Goal: Transaction & Acquisition: Obtain resource

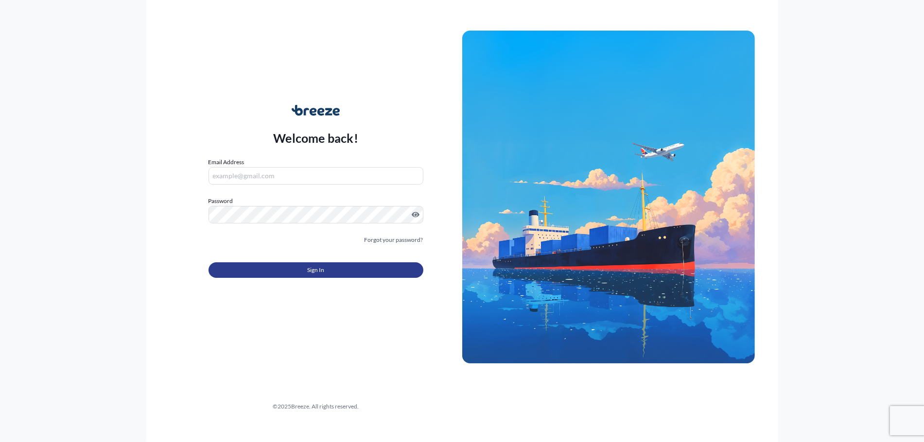
type input "[PERSON_NAME][EMAIL_ADDRESS][DOMAIN_NAME]"
click at [315, 270] on span "Sign In" at bounding box center [315, 270] width 17 height 10
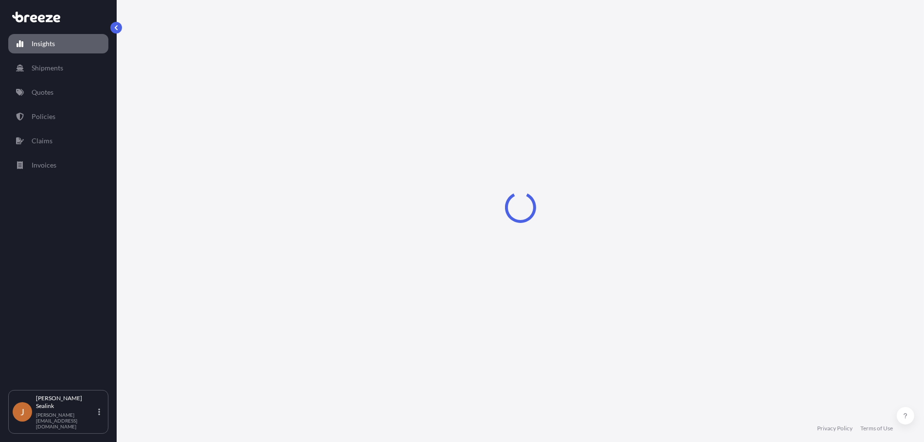
select select "2025"
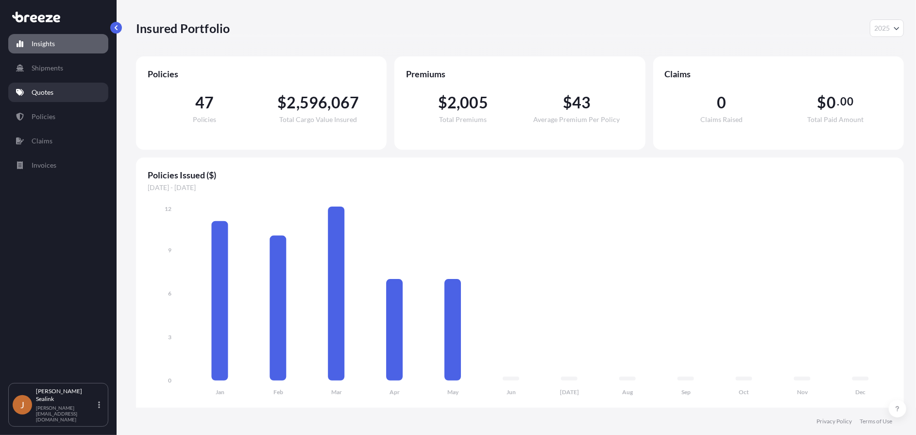
click at [48, 95] on p "Quotes" at bounding box center [43, 92] width 22 height 10
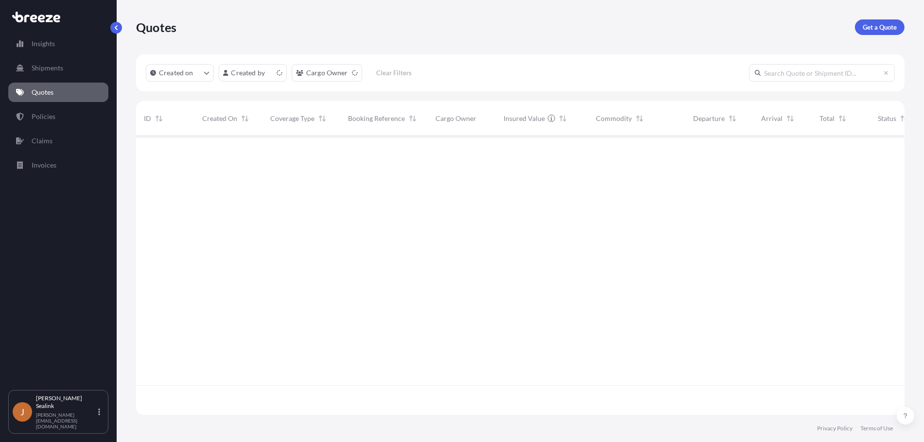
scroll to position [276, 760]
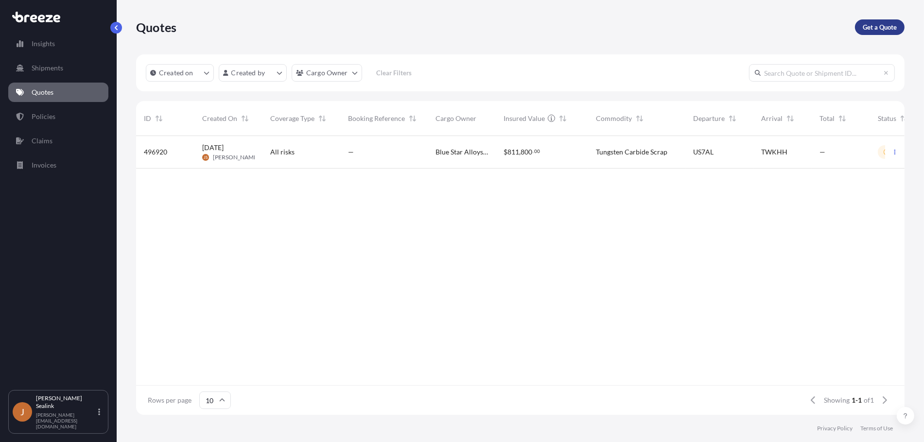
click at [878, 24] on p "Get a Quote" at bounding box center [879, 27] width 34 height 10
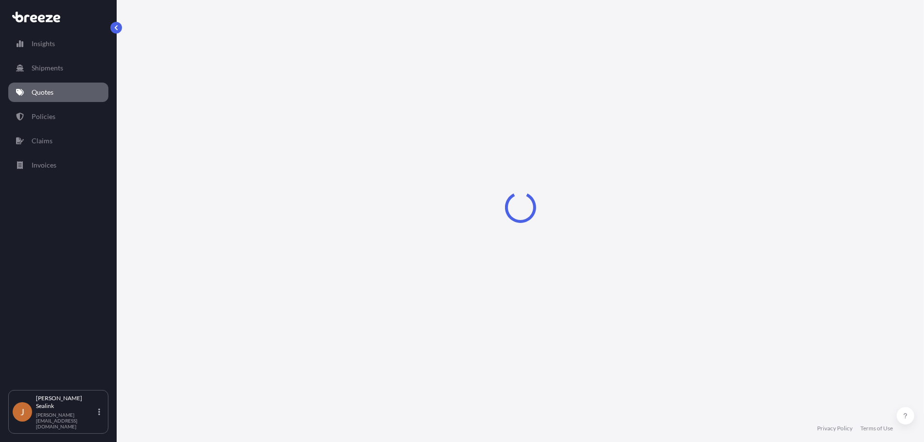
select select "Sea"
select select "1"
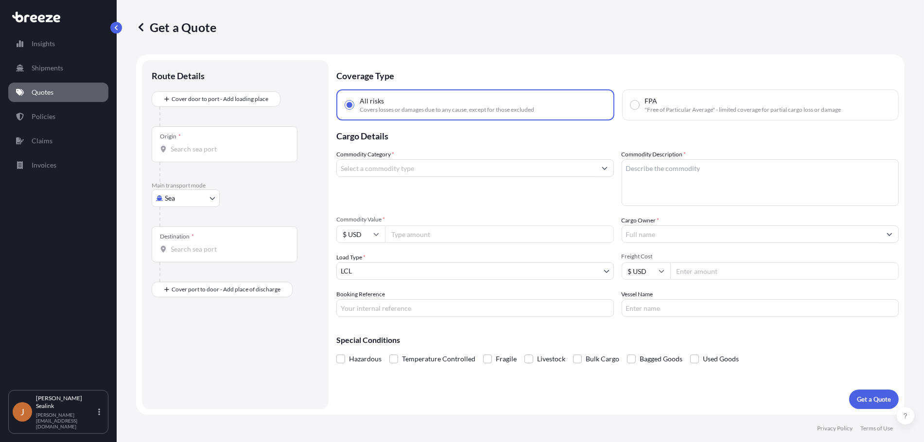
click at [204, 148] on input "Origin *" at bounding box center [228, 149] width 115 height 10
paste input "[GEOGRAPHIC_DATA],"
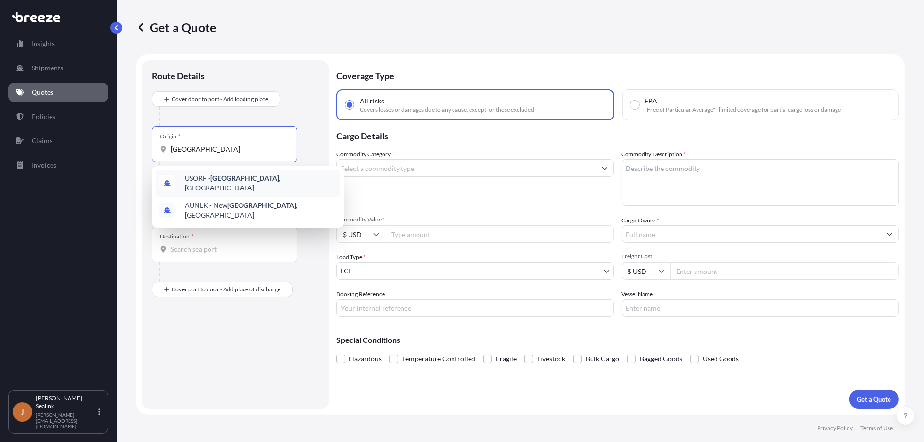
click at [262, 181] on span "USORF - [GEOGRAPHIC_DATA] , [GEOGRAPHIC_DATA]" at bounding box center [261, 182] width 152 height 19
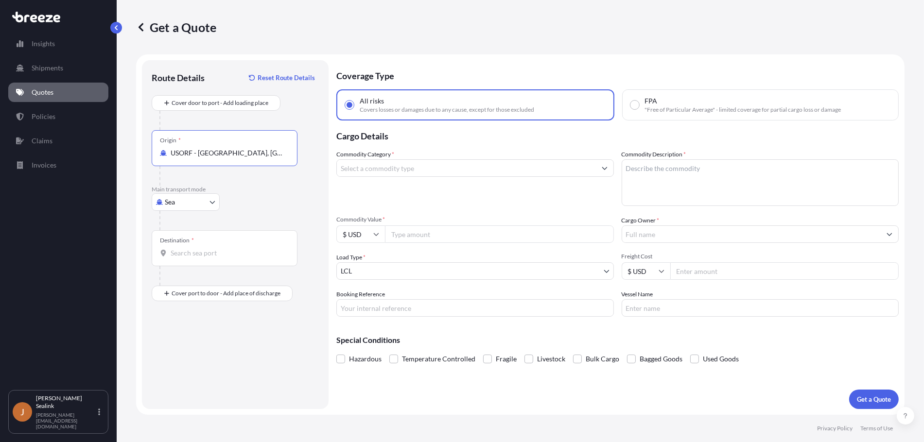
type input "USORF - [GEOGRAPHIC_DATA], [GEOGRAPHIC_DATA]"
click at [215, 257] on input "Destination *" at bounding box center [228, 253] width 115 height 10
paste input "[GEOGRAPHIC_DATA], [GEOGRAPHIC_DATA]"
type input "P"
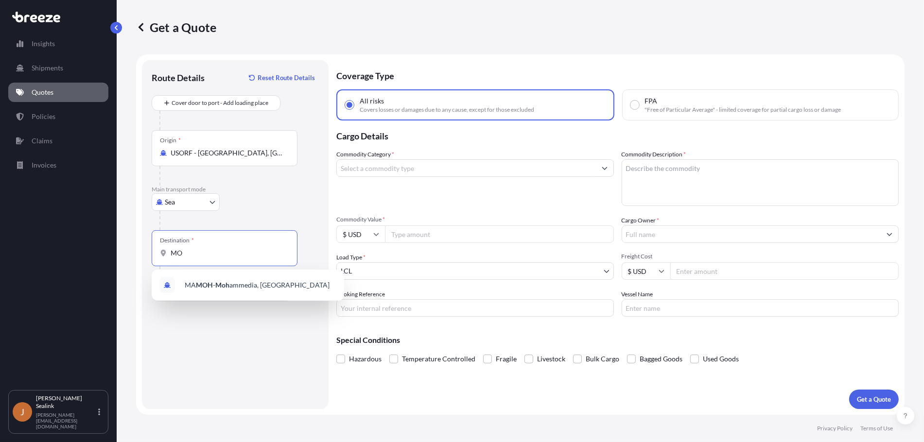
type input "M"
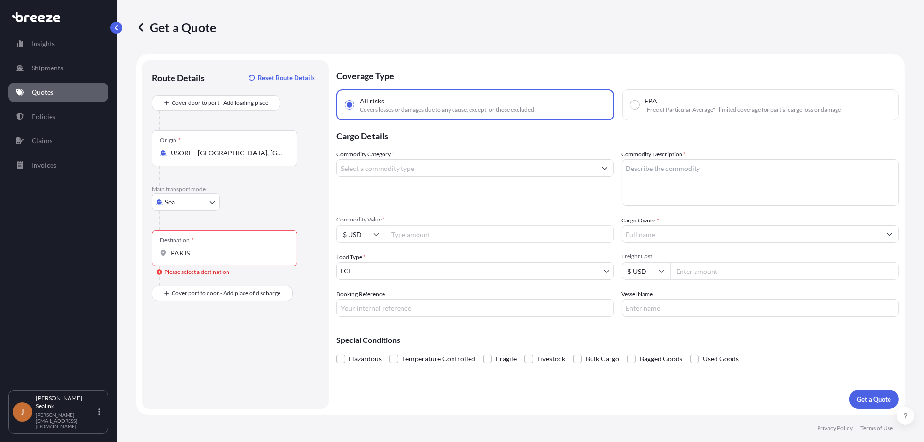
click at [190, 253] on input "PAKIS" at bounding box center [228, 253] width 115 height 10
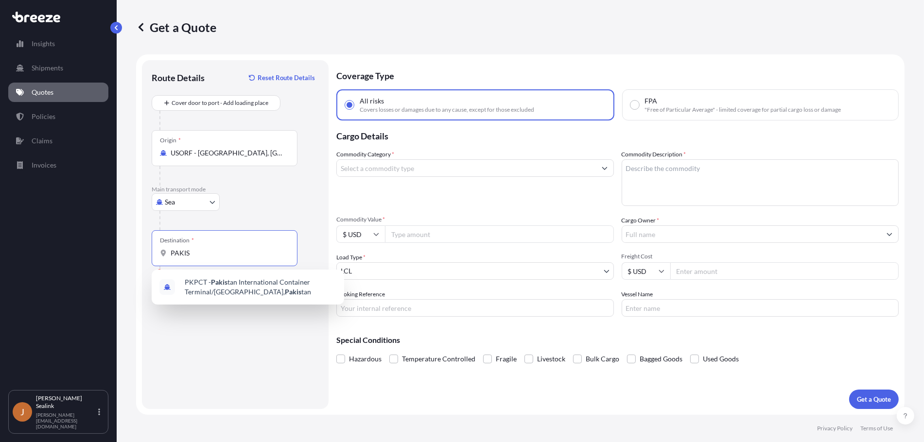
paste input "[PERSON_NAME], [GEOGRAPHIC_DATA]"
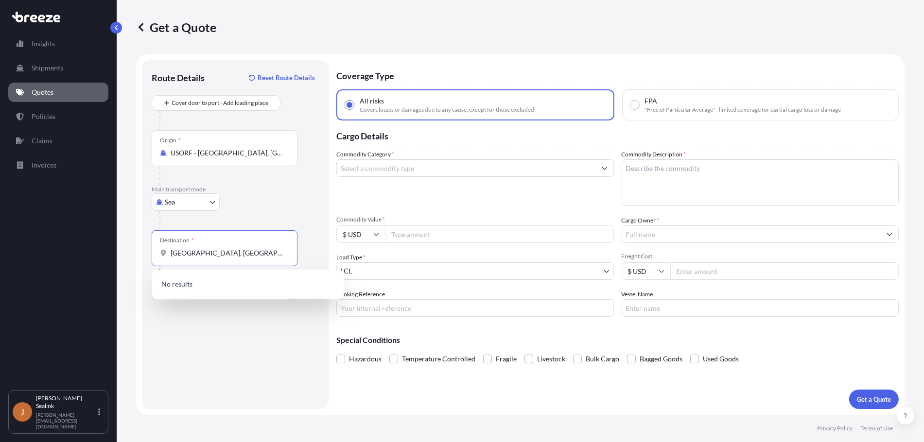
click at [170, 252] on div "[GEOGRAPHIC_DATA], [GEOGRAPHIC_DATA]" at bounding box center [224, 253] width 129 height 10
click at [171, 252] on input "[GEOGRAPHIC_DATA], [GEOGRAPHIC_DATA]" at bounding box center [228, 253] width 115 height 10
click at [170, 252] on div "[GEOGRAPHIC_DATA], [GEOGRAPHIC_DATA]" at bounding box center [224, 253] width 129 height 10
click at [171, 252] on input "[GEOGRAPHIC_DATA], [GEOGRAPHIC_DATA]" at bounding box center [228, 253] width 115 height 10
click at [165, 249] on div "[GEOGRAPHIC_DATA], [GEOGRAPHIC_DATA]" at bounding box center [224, 253] width 129 height 10
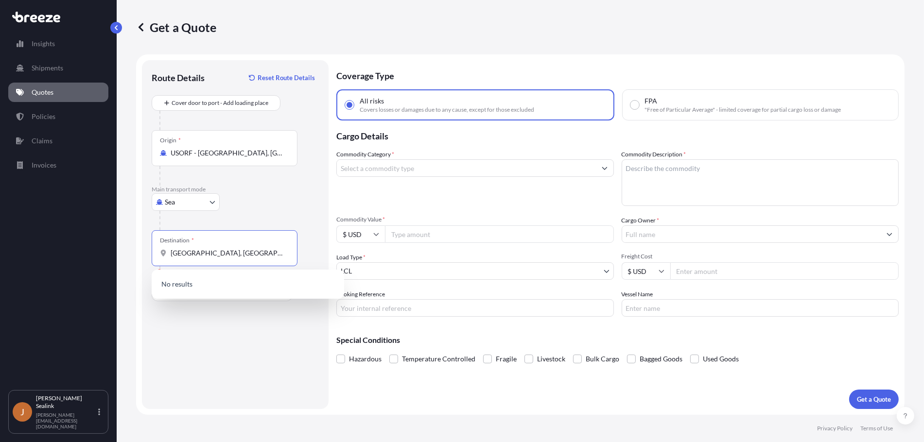
click at [171, 249] on input "[GEOGRAPHIC_DATA], [GEOGRAPHIC_DATA]" at bounding box center [228, 253] width 115 height 10
click at [172, 254] on input "[GEOGRAPHIC_DATA], [GEOGRAPHIC_DATA]" at bounding box center [228, 253] width 115 height 10
click at [263, 250] on input "[GEOGRAPHIC_DATA], [GEOGRAPHIC_DATA]" at bounding box center [228, 253] width 115 height 10
drag, startPoint x: 260, startPoint y: 253, endPoint x: 212, endPoint y: 254, distance: 48.1
click at [212, 254] on input "[GEOGRAPHIC_DATA], [GEOGRAPHIC_DATA]" at bounding box center [228, 253] width 115 height 10
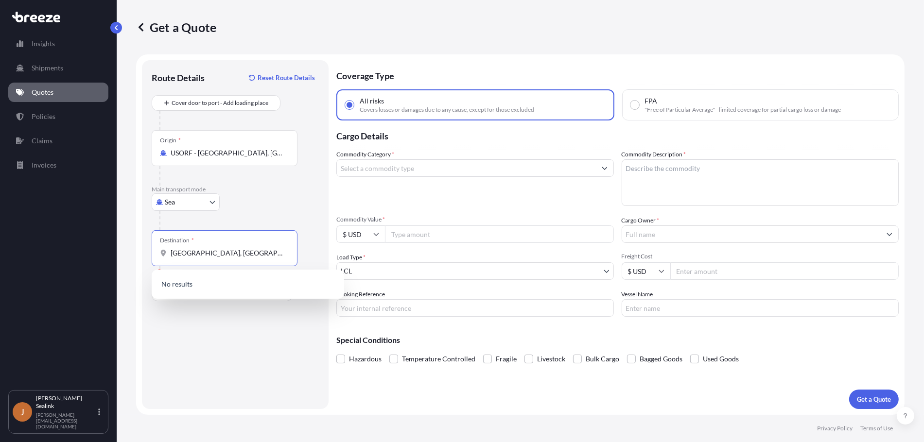
click at [212, 261] on div "Destination * [GEOGRAPHIC_DATA], [GEOGRAPHIC_DATA]" at bounding box center [225, 248] width 146 height 36
click at [212, 258] on input "[GEOGRAPHIC_DATA], [GEOGRAPHIC_DATA]" at bounding box center [228, 253] width 115 height 10
click at [213, 253] on input "[GEOGRAPHIC_DATA], [GEOGRAPHIC_DATA]" at bounding box center [228, 253] width 115 height 10
click at [217, 253] on input "[GEOGRAPHIC_DATA], [GEOGRAPHIC_DATA]" at bounding box center [228, 253] width 115 height 10
click at [190, 253] on input "[GEOGRAPHIC_DATA], [GEOGRAPHIC_DATA]" at bounding box center [228, 253] width 115 height 10
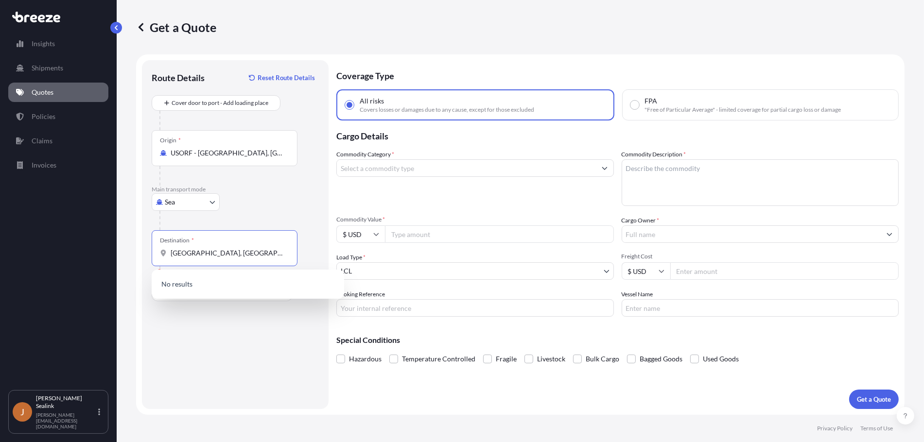
drag, startPoint x: 190, startPoint y: 253, endPoint x: 140, endPoint y: 249, distance: 49.8
click at [140, 249] on form "Route Details Reset Route Details Cover door to port - Add loading place Place …" at bounding box center [520, 234] width 768 height 361
drag, startPoint x: 192, startPoint y: 253, endPoint x: 244, endPoint y: 257, distance: 52.1
click at [244, 257] on input "QASIM, [GEOGRAPHIC_DATA]" at bounding box center [228, 253] width 115 height 10
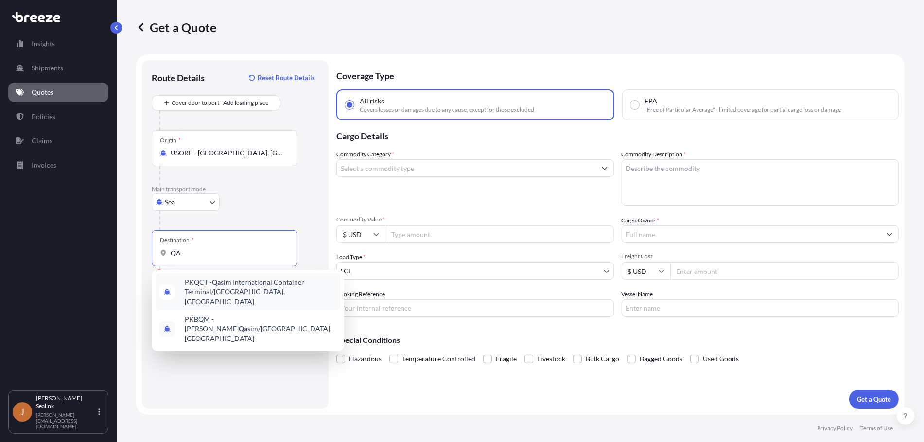
type input "Q"
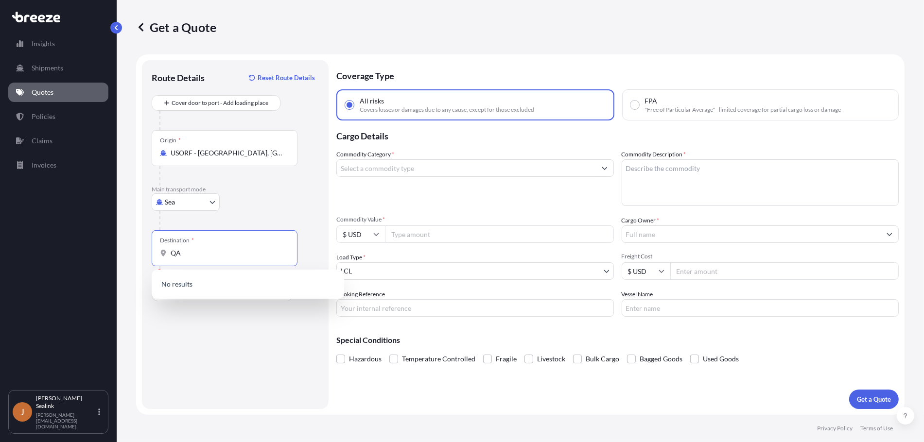
type input "Q"
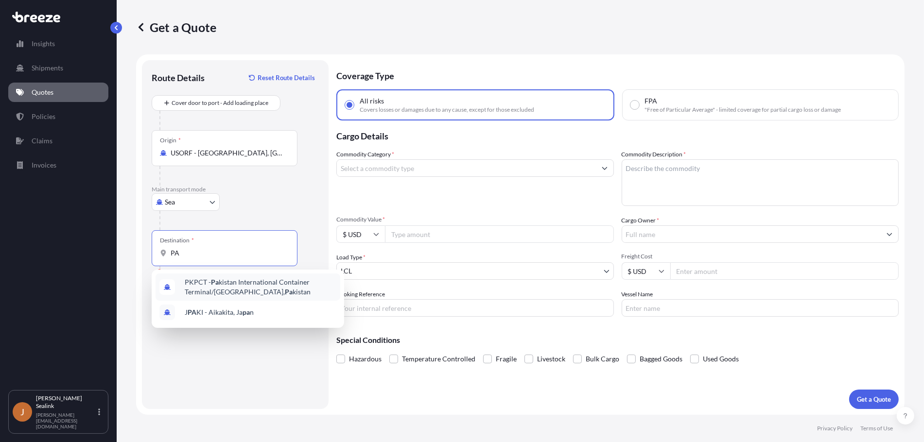
type input "P"
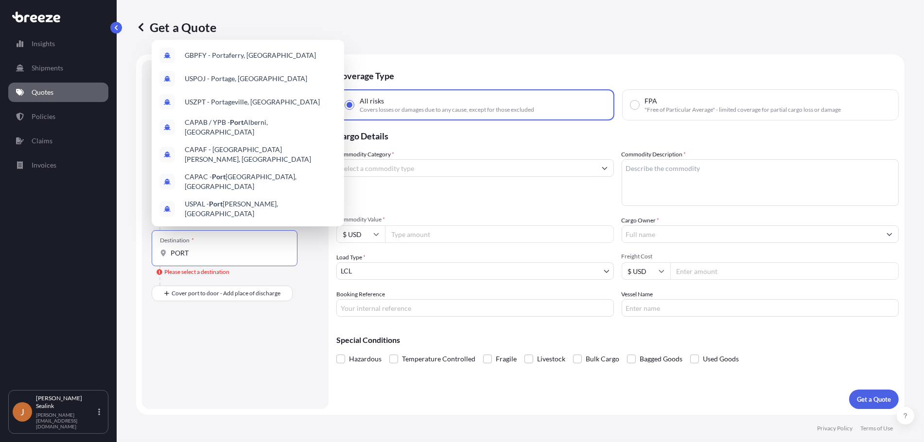
scroll to position [50, 0]
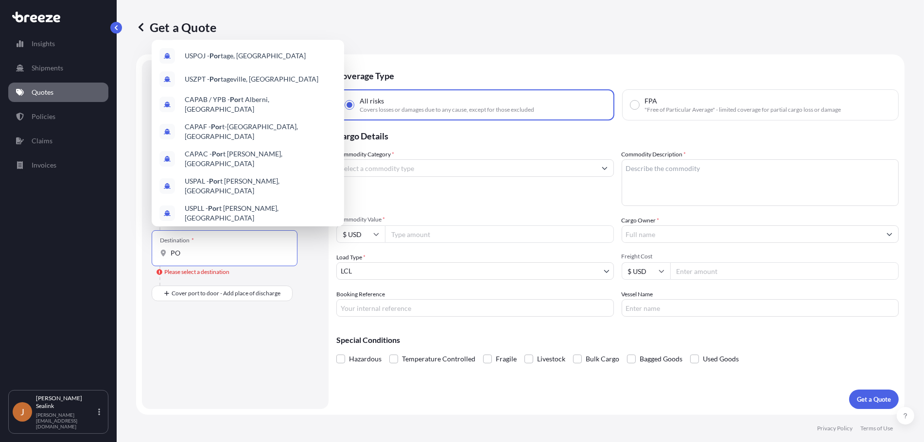
type input "P"
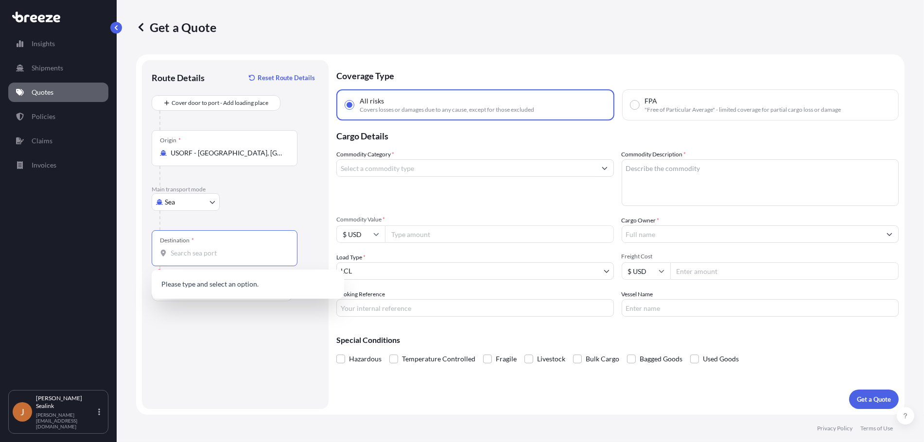
scroll to position [0, 0]
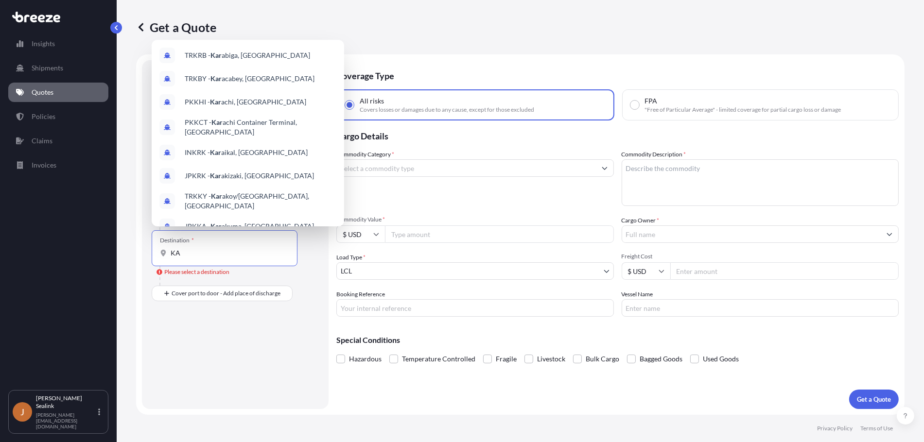
type input "K"
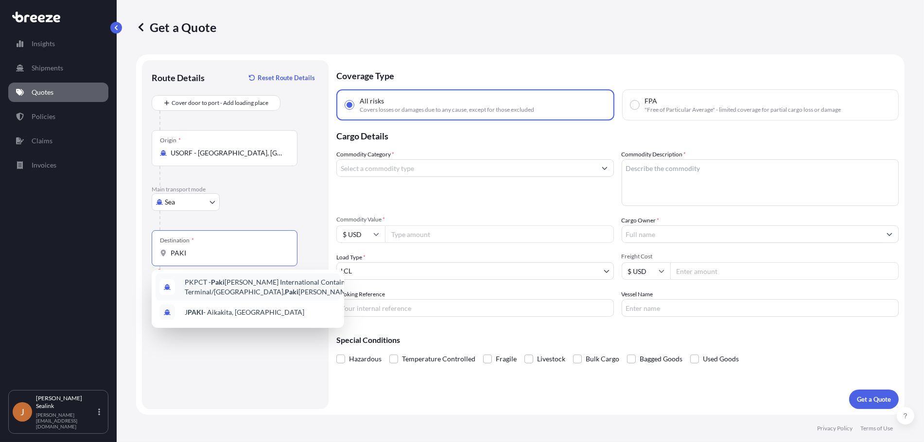
click at [234, 284] on span "PKPCT - Paki [PERSON_NAME] International Container Terminal/[GEOGRAPHIC_DATA], …" at bounding box center [269, 286] width 168 height 19
type input "PKPCT - Pakistan International Container Terminal/[GEOGRAPHIC_DATA], [GEOGRAPHI…"
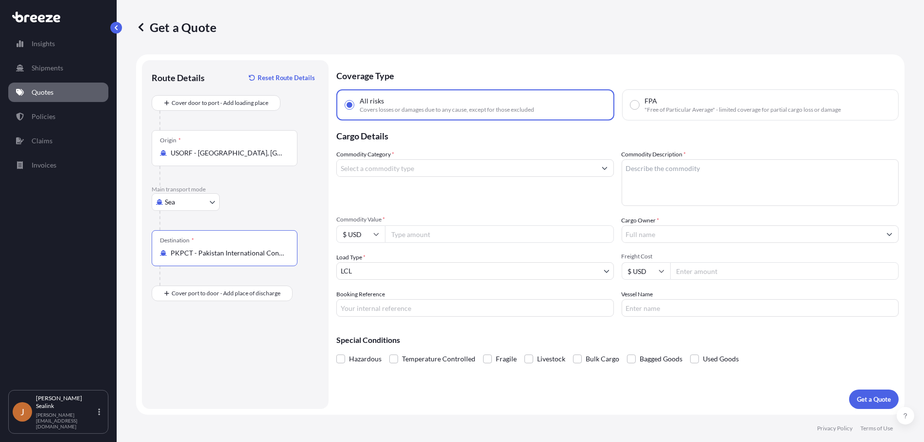
click at [253, 255] on input "PKPCT - Pakistan International Container Terminal/[GEOGRAPHIC_DATA], [GEOGRAPHI…" at bounding box center [228, 253] width 115 height 10
click at [256, 257] on input "PKPCT - Pakistan International Container Terminal/[GEOGRAPHIC_DATA], [GEOGRAPHI…" at bounding box center [228, 253] width 115 height 10
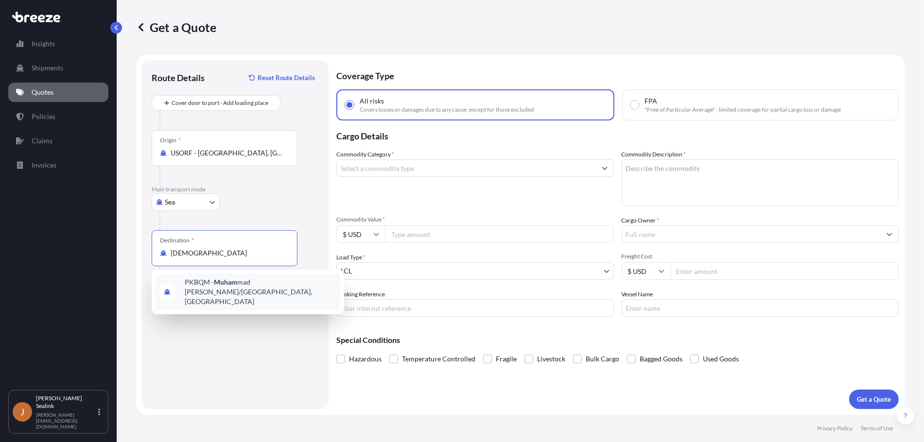
click at [258, 288] on span "PKBQM - Muham mad Bin Qasim/[GEOGRAPHIC_DATA], [GEOGRAPHIC_DATA]" at bounding box center [261, 291] width 152 height 29
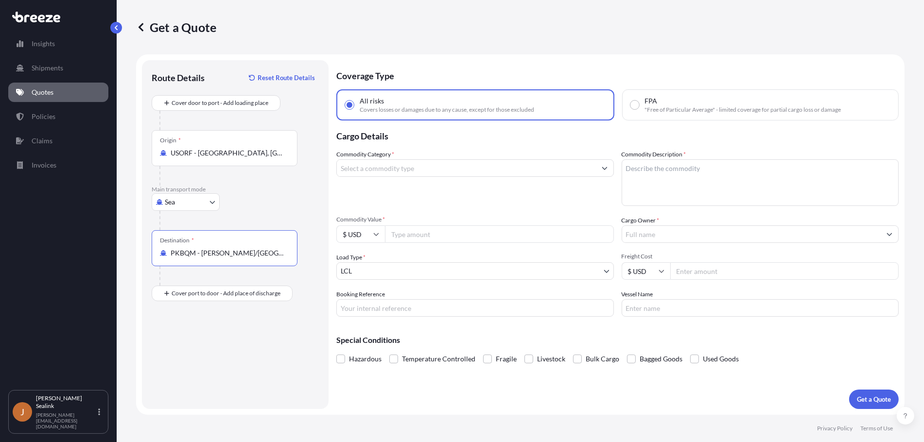
type input "PKBQM - [PERSON_NAME]/[GEOGRAPHIC_DATA], [GEOGRAPHIC_DATA]"
click at [378, 171] on input "Commodity Category *" at bounding box center [466, 167] width 259 height 17
click at [377, 166] on input "Commodity Category *" at bounding box center [466, 167] width 259 height 17
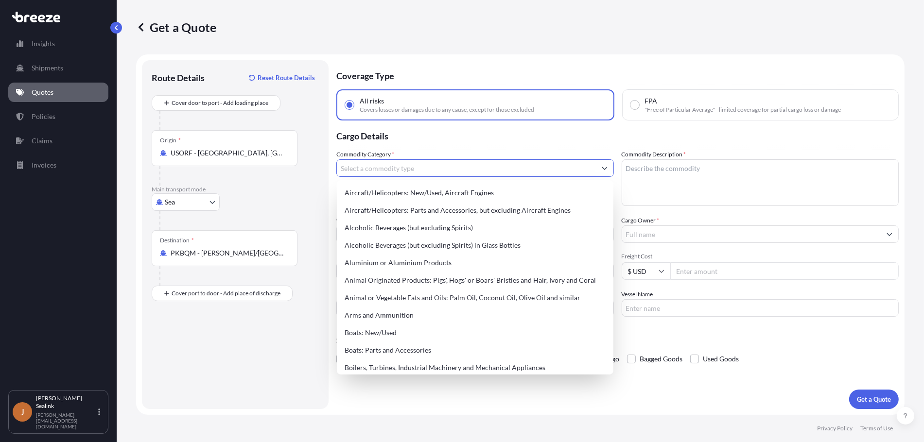
paste input "MOTOR SCRAP"
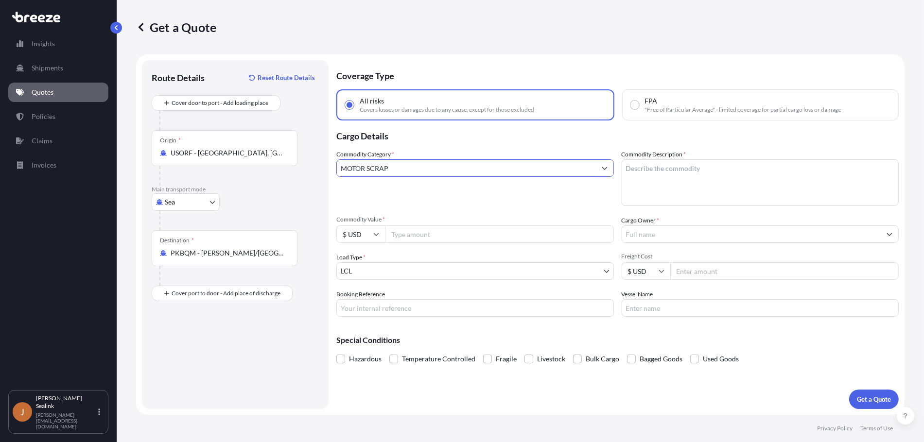
type input "MOTOR SCRAP"
click at [659, 176] on textarea "Commodity Description *" at bounding box center [759, 182] width 277 height 47
click at [603, 166] on icon "Show suggestions" at bounding box center [605, 168] width 6 height 6
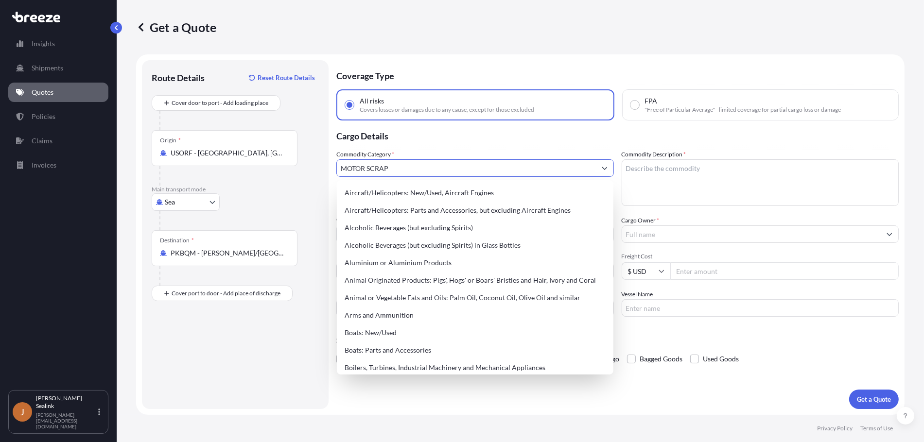
drag, startPoint x: 429, startPoint y: 165, endPoint x: 339, endPoint y: 164, distance: 89.4
click at [339, 164] on input "MOTOR SCRAP" at bounding box center [466, 167] width 259 height 17
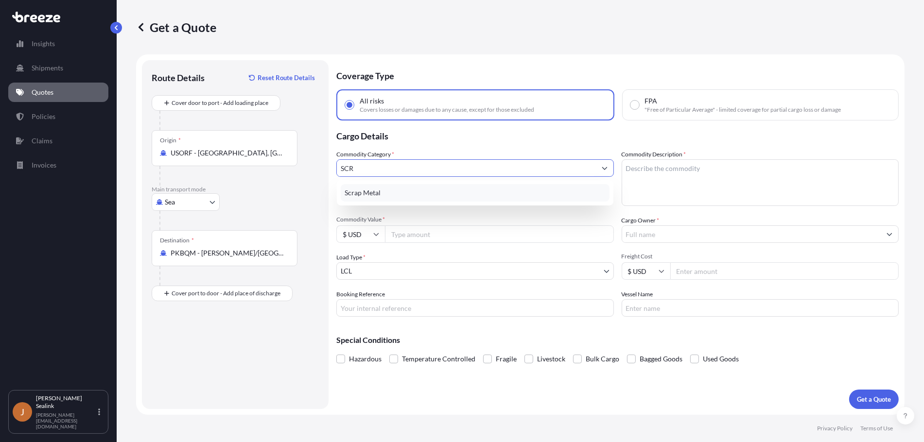
click at [370, 189] on div "Scrap Metal" at bounding box center [475, 192] width 269 height 17
type input "Scrap Metal"
click at [653, 178] on textarea "Commodity Description *" at bounding box center [759, 182] width 277 height 47
paste textarea "MOTOR SCRAP"
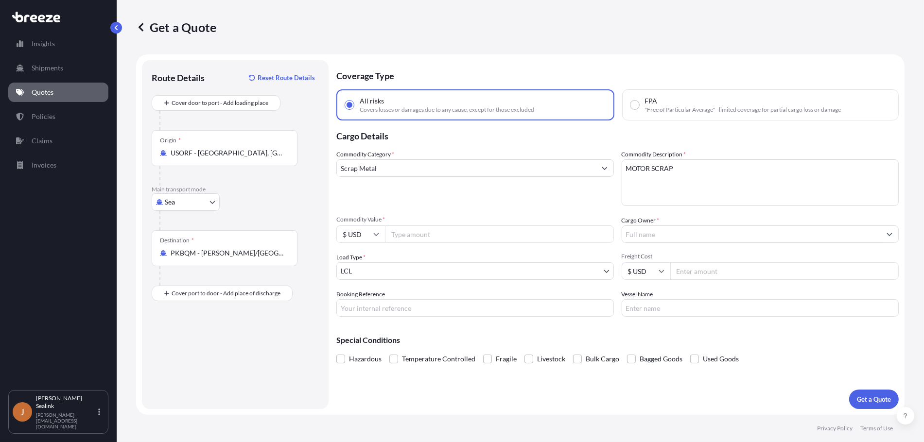
click at [683, 169] on textarea "MOTOR SCRAP" at bounding box center [759, 182] width 277 height 47
paste textarea "H.S. Code - 7204.4990"
click at [710, 189] on textarea "MOTOR SCRAP H.S. Code - 7204.4990" at bounding box center [759, 182] width 277 height 47
paste textarea "TCKU3893778"
type textarea "MOTOR SCRAP H.S. Code - 7204.4990 CONTAINER NO.: TCKU3893778"
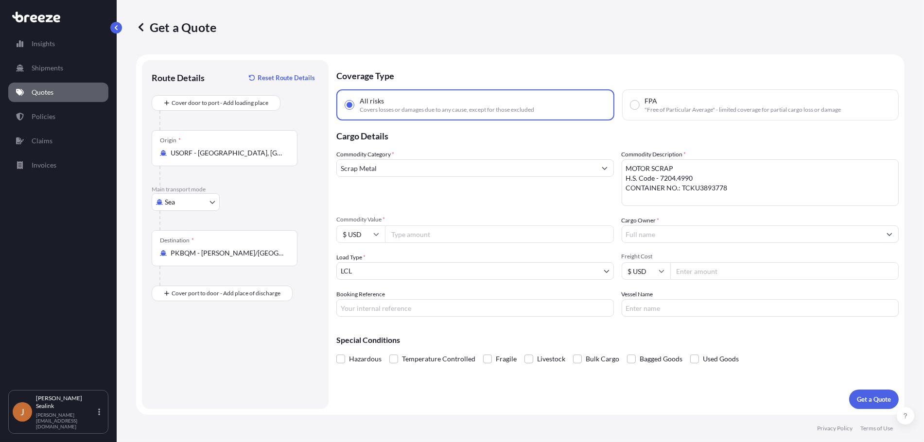
click at [442, 231] on input "Commodity Value *" at bounding box center [499, 233] width 229 height 17
type input "20575"
click at [549, 197] on div "Commodity Category * Scrap Metal" at bounding box center [474, 178] width 277 height 56
click at [653, 229] on input "Cargo Owner *" at bounding box center [751, 233] width 259 height 17
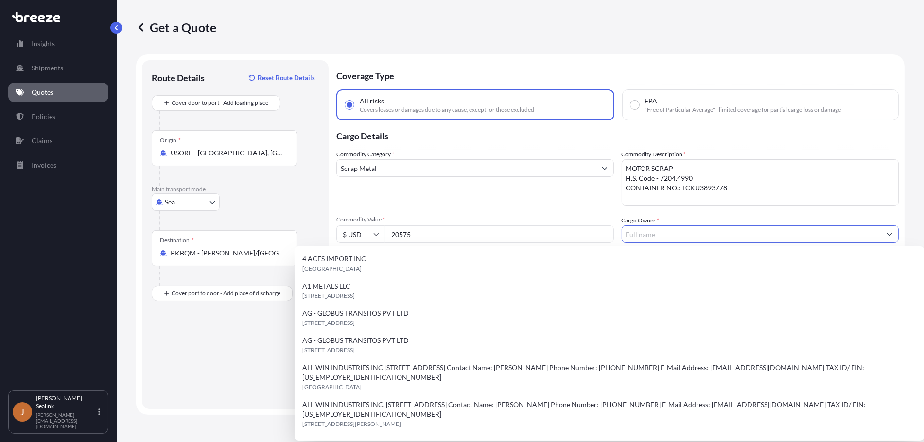
click at [651, 235] on input "Cargo Owner *" at bounding box center [751, 233] width 259 height 17
click at [890, 237] on button "Show suggestions" at bounding box center [888, 233] width 17 height 17
type input "4 ACES IMPORT INC"
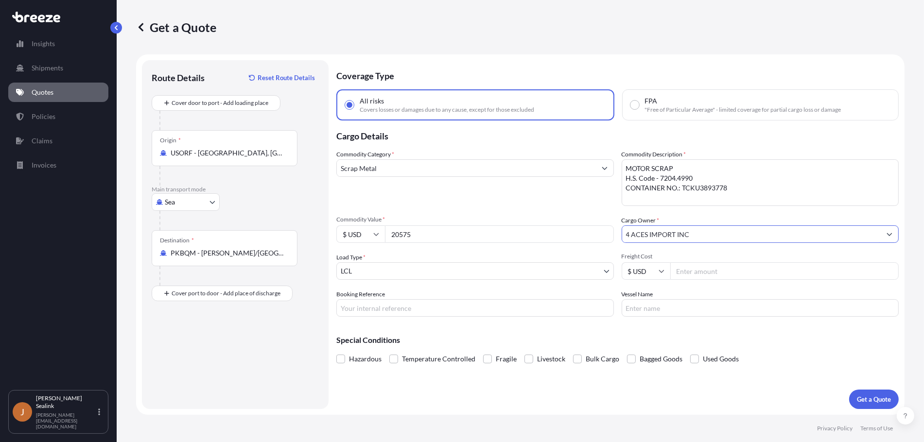
click at [608, 270] on body "15 options available. Insights Shipments Quotes Policies Claims Invoices J [PER…" at bounding box center [462, 221] width 924 height 442
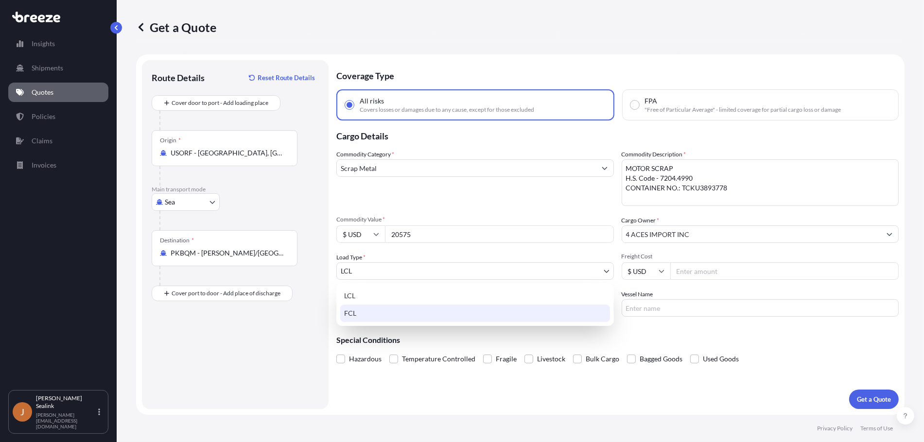
click at [366, 313] on div "FCL" at bounding box center [475, 313] width 270 height 17
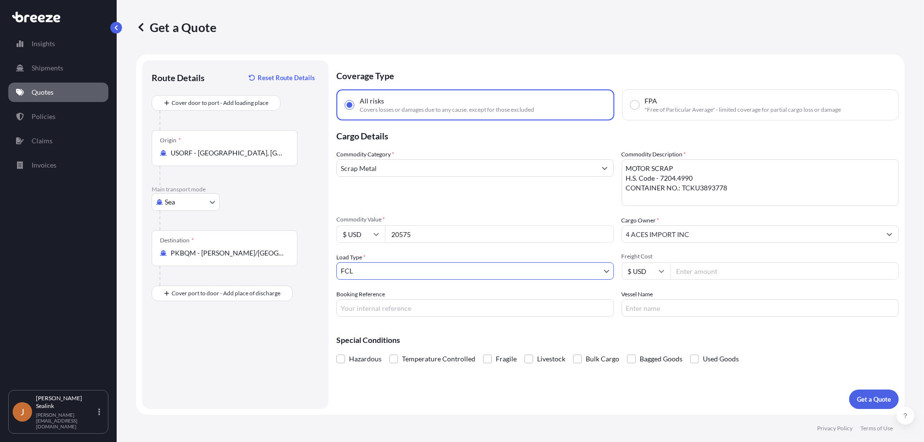
click at [888, 235] on icon "Show suggestions" at bounding box center [889, 234] width 6 height 6
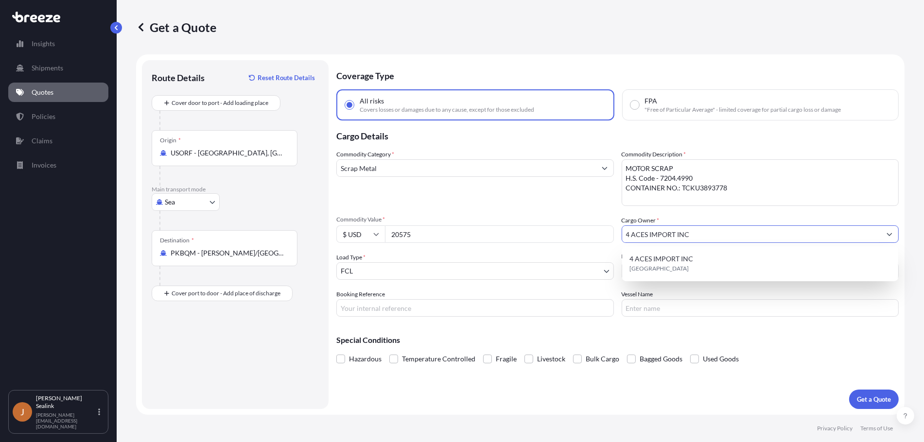
click at [632, 105] on input "FPA "Free of Particular Average" - limited coverage for partial cargo loss or d…" at bounding box center [634, 105] width 9 height 9
radio input "true"
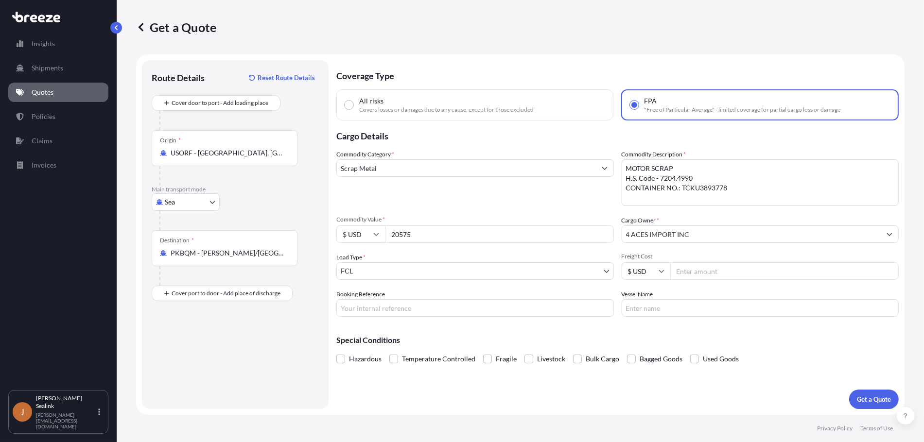
click at [680, 189] on textarea "MOTOR SCRAP H.S. Code - 7204.4990 CONTAINER NO.: TCKU3893778" at bounding box center [759, 182] width 277 height 47
click at [731, 193] on textarea "MOTOR SCRAP H.S. Code - 7204.4990 CONTAINER NO.: TCKU3893778" at bounding box center [759, 182] width 277 height 47
click at [708, 192] on textarea "MOTOR SCRAP H.S. Code - 7204.4990 CONTAINER NO.: TCKU3893778" at bounding box center [759, 182] width 277 height 47
click at [704, 228] on input "4 ACES IMPORT INC" at bounding box center [751, 233] width 259 height 17
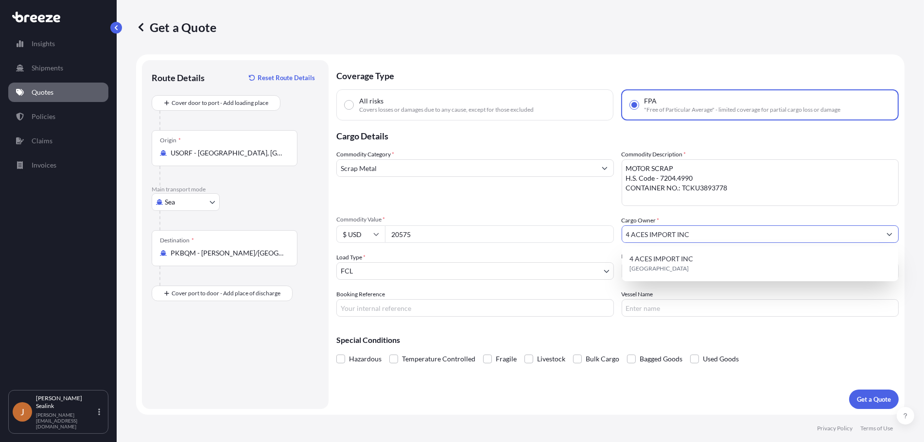
click at [687, 186] on textarea "MOTOR SCRAP H.S. Code - 7204.4990 CONTAINER NO.: TCKU3893778" at bounding box center [759, 182] width 277 height 47
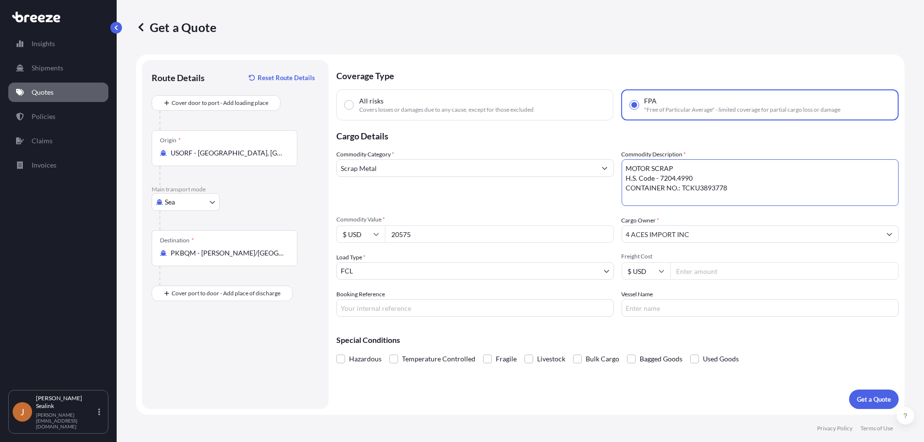
click at [893, 233] on button "Show suggestions" at bounding box center [888, 233] width 17 height 17
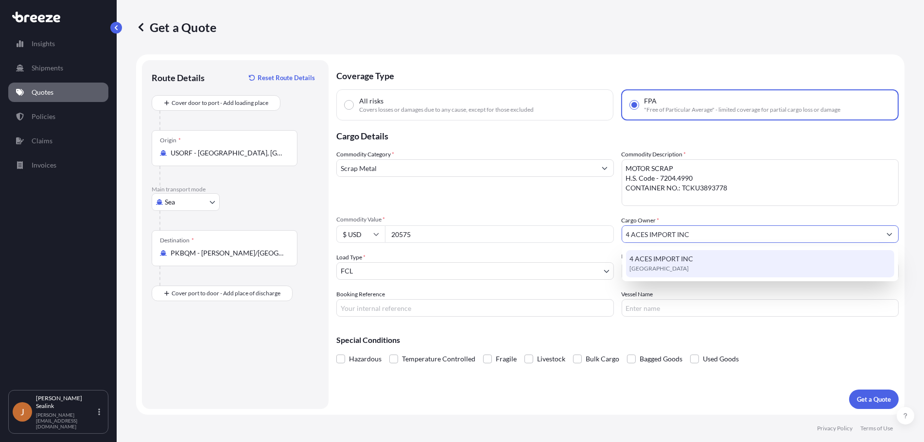
drag, startPoint x: 717, startPoint y: 232, endPoint x: 580, endPoint y: 227, distance: 137.1
click at [580, 227] on div "Commodity Category * Scrap Metal Commodity Description * MOTOR SCRAP H.S. Code …" at bounding box center [617, 233] width 562 height 167
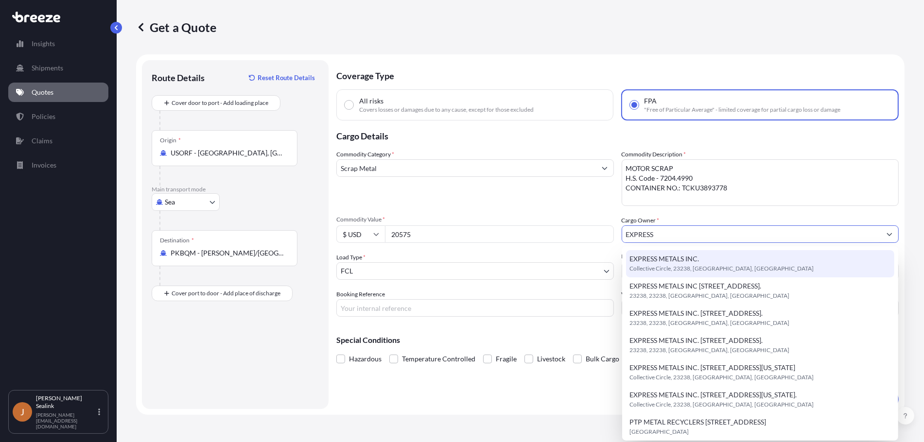
click at [690, 265] on span "Collective Circle, 23238, [GEOGRAPHIC_DATA], [GEOGRAPHIC_DATA]" at bounding box center [722, 269] width 184 height 10
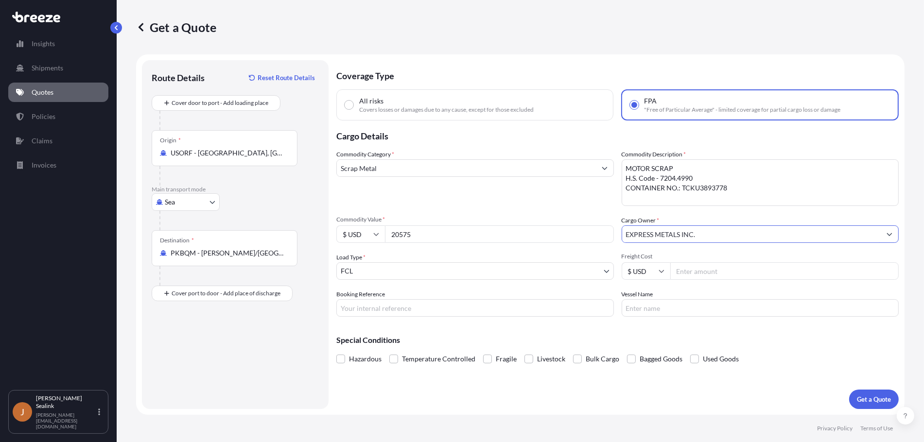
type input "EXPRESS METALS INC."
click at [700, 270] on input "Freight Cost" at bounding box center [784, 270] width 229 height 17
click at [367, 303] on input "Booking Reference" at bounding box center [474, 307] width 277 height 17
click at [396, 310] on input "Booking Reference" at bounding box center [474, 307] width 277 height 17
paste input "258154137"
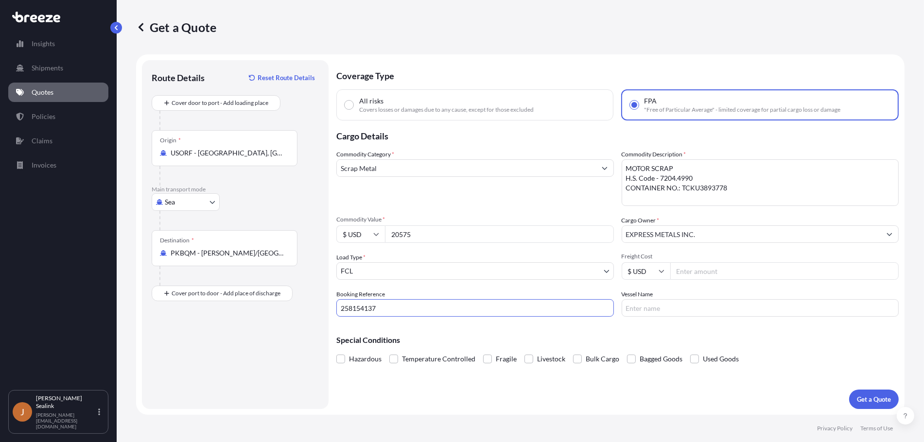
type input "258154137"
click at [654, 312] on input "Vessel Name" at bounding box center [759, 307] width 277 height 17
click at [660, 310] on input "Vessel Name" at bounding box center [759, 307] width 277 height 17
paste input "MAERSK [GEOGRAPHIC_DATA]"
click at [712, 307] on input "MAERSK [GEOGRAPHIC_DATA]/" at bounding box center [759, 307] width 277 height 17
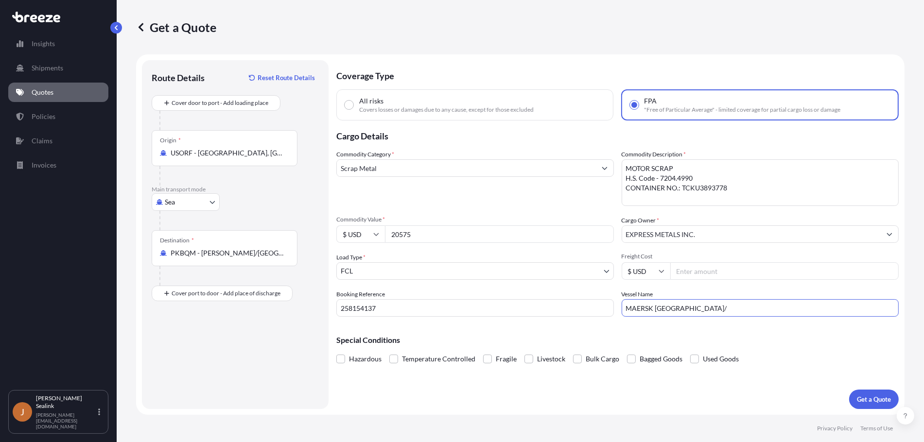
paste input "535E"
type input "MAERSK [GEOGRAPHIC_DATA]/535E"
click at [870, 401] on p "Get a Quote" at bounding box center [874, 400] width 34 height 10
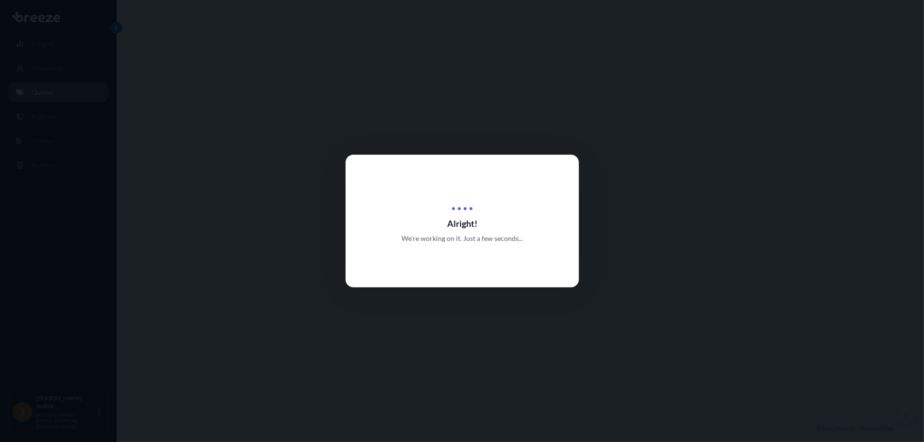
select select "Sea"
select select "2"
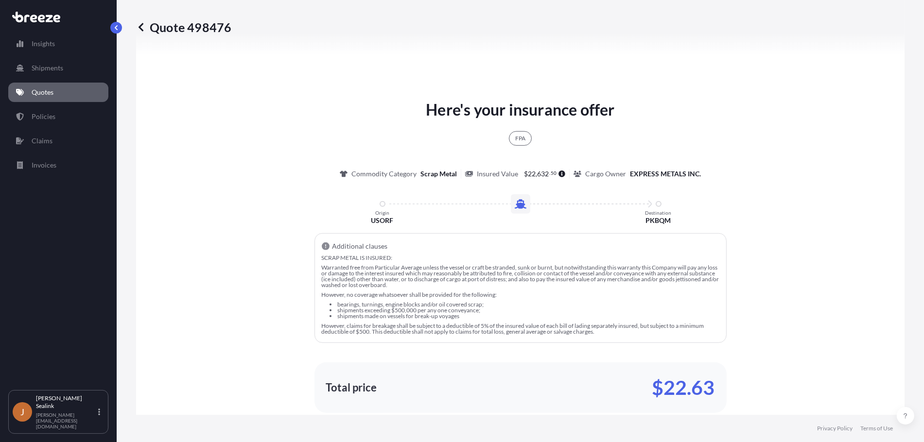
scroll to position [680, 0]
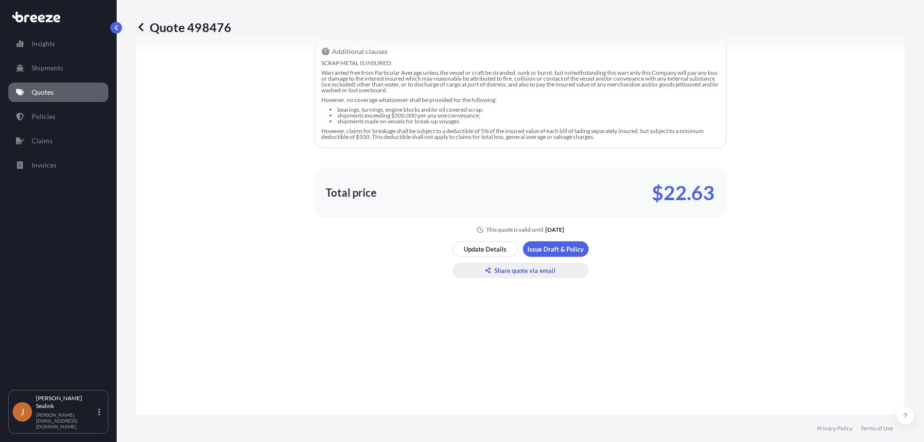
click at [532, 272] on p "Share quote via email" at bounding box center [525, 271] width 61 height 10
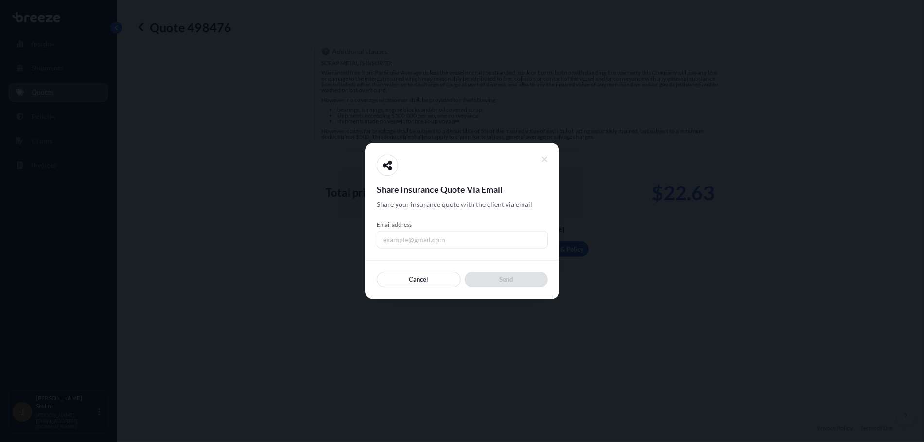
click at [444, 233] on input "Email address" at bounding box center [462, 239] width 171 height 17
click at [435, 240] on input "Email address" at bounding box center [462, 239] width 171 height 17
type input "[EMAIL_ADDRESS][PERSON_NAME][DOMAIN_NAME]"
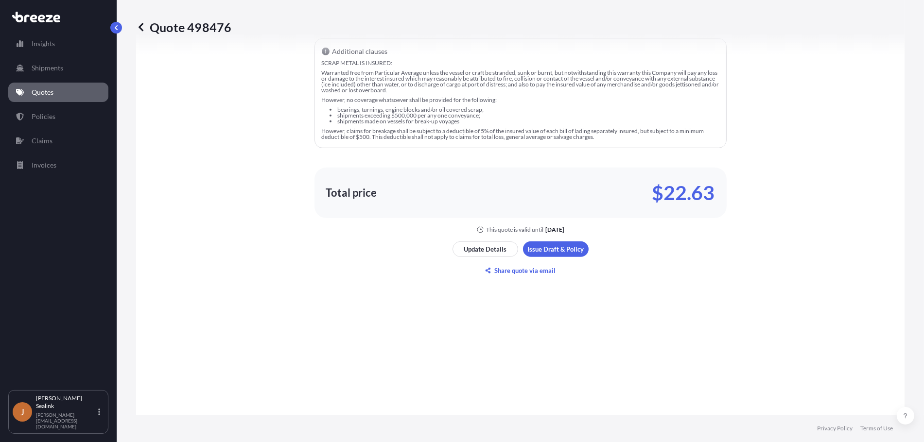
scroll to position [583, 0]
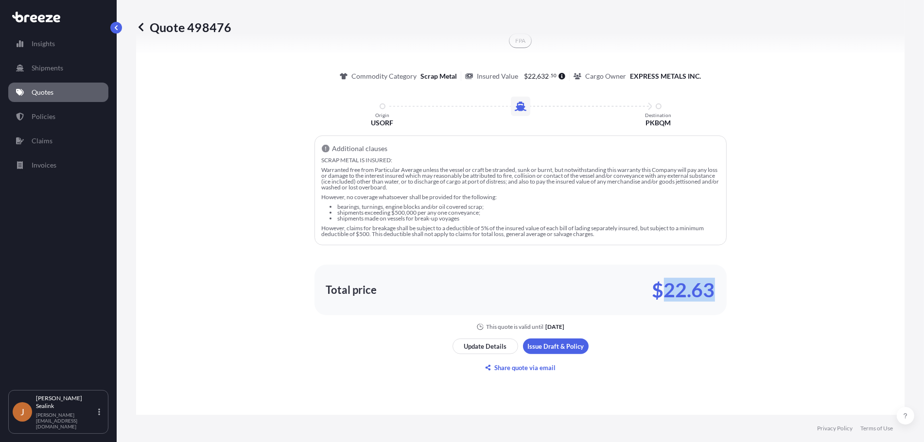
drag, startPoint x: 662, startPoint y: 291, endPoint x: 717, endPoint y: 288, distance: 55.0
click at [717, 288] on div "Total price $22.63" at bounding box center [520, 290] width 412 height 51
copy p "22.63"
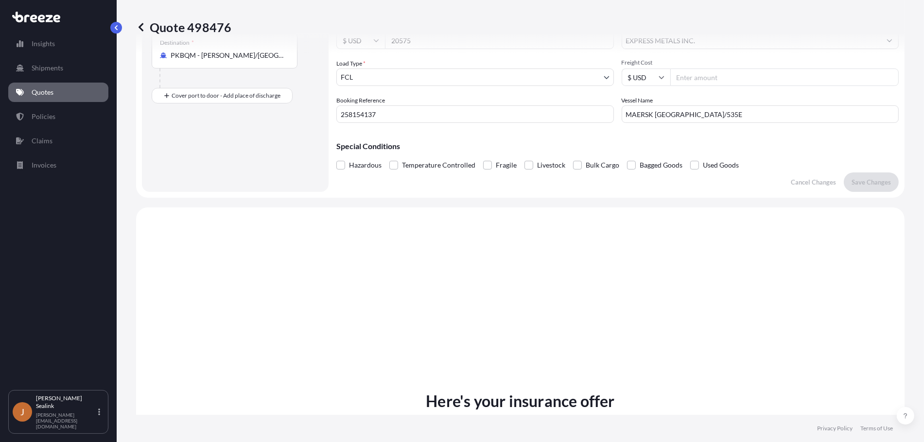
scroll to position [0, 0]
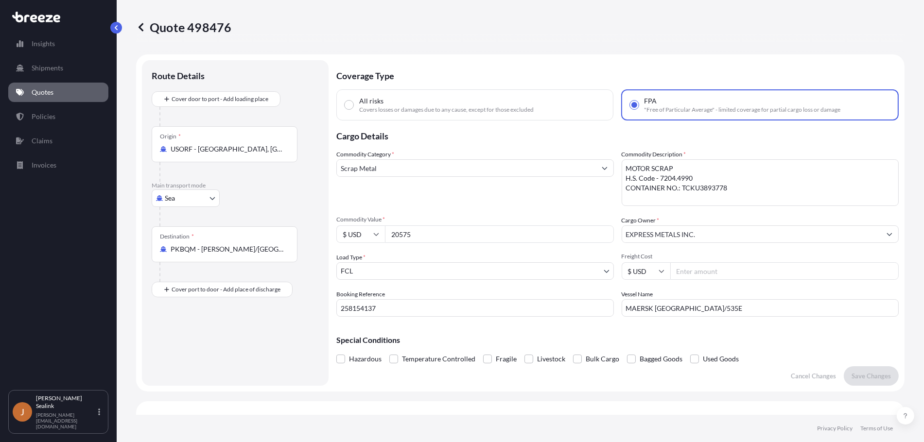
click at [398, 235] on input "20575" at bounding box center [499, 233] width 229 height 17
click at [343, 219] on span "Commodity Value *" at bounding box center [474, 220] width 277 height 8
click at [385, 225] on input "20575" at bounding box center [499, 233] width 229 height 17
click at [343, 219] on span "Commodity Value *" at bounding box center [474, 220] width 277 height 8
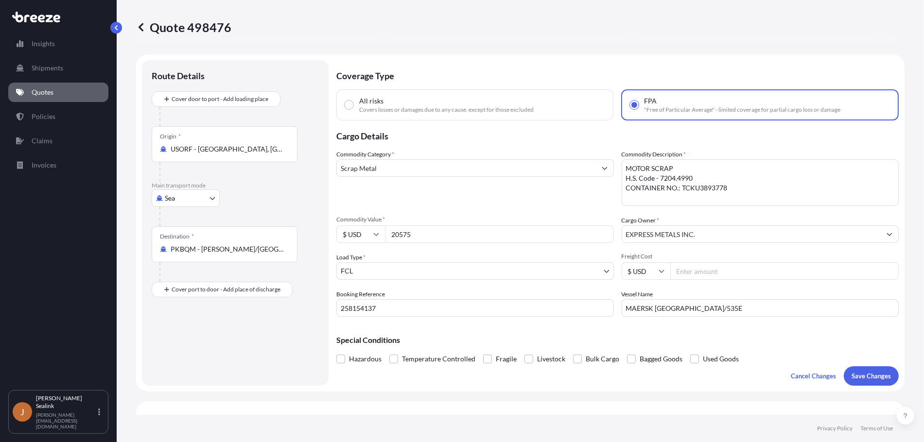
click at [385, 225] on input "20575" at bounding box center [499, 233] width 229 height 17
drag, startPoint x: 339, startPoint y: 220, endPoint x: 364, endPoint y: 218, distance: 24.8
click at [364, 218] on span "Commodity Value *" at bounding box center [474, 220] width 277 height 8
drag, startPoint x: 335, startPoint y: 221, endPoint x: 369, endPoint y: 221, distance: 33.5
click at [369, 221] on form "Route Details Cover door to port - Add loading place Place of loading Road Road…" at bounding box center [520, 222] width 768 height 337
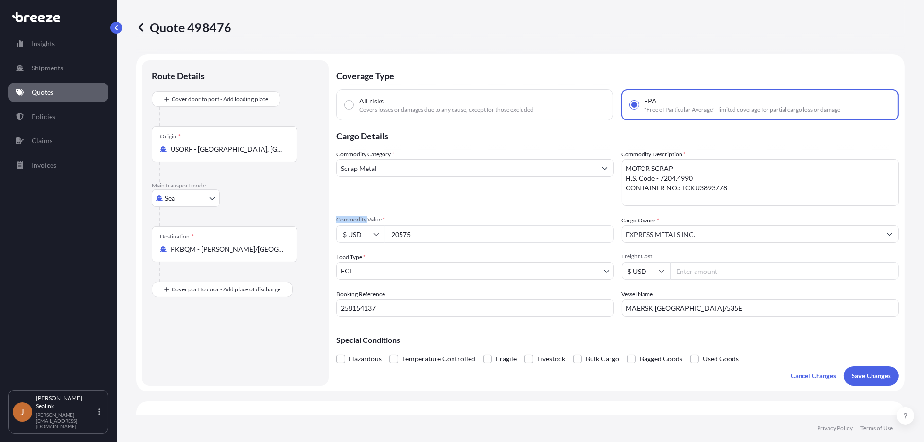
copy span "Commodity"
click at [683, 167] on textarea "MOTOR SCRAP H.S. Code - 7204.4990 CONTAINER NO.: TCKU3893778" at bounding box center [759, 182] width 277 height 47
drag, startPoint x: 683, startPoint y: 167, endPoint x: 642, endPoint y: 169, distance: 40.8
click at [642, 169] on textarea "MOTOR SCRAP H.S. Code - 7204.4990 CONTAINER NO.: TCKU3893778" at bounding box center [759, 182] width 277 height 47
paste textarea "COMPRESSOR SCRAP"
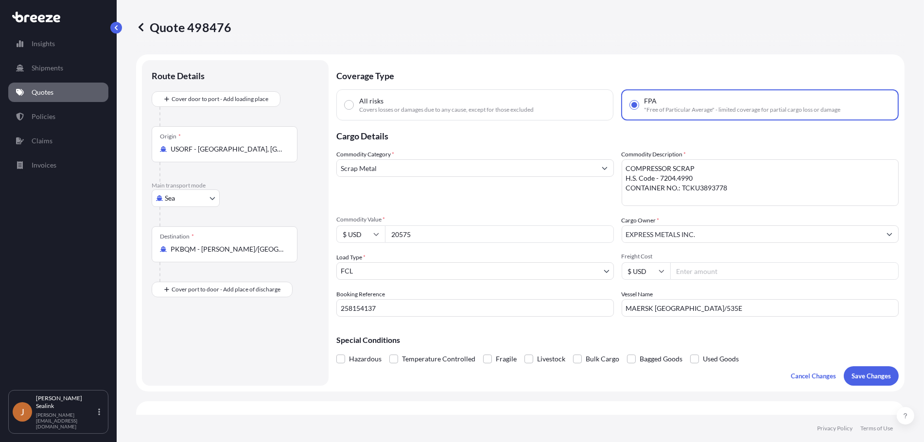
click at [671, 189] on textarea "MOTOR SCRAP H.S. Code - 7204.4990 CONTAINER NO.: TCKU3893778" at bounding box center [759, 182] width 277 height 47
drag, startPoint x: 656, startPoint y: 177, endPoint x: 691, endPoint y: 177, distance: 35.5
click at [691, 177] on textarea "MOTOR SCRAP H.S. Code - 7204.4990 CONTAINER NO.: TCKU3893778" at bounding box center [759, 182] width 277 height 47
paste textarea "4"
click at [698, 188] on textarea "MOTOR SCRAP H.S. Code - 7204.4990 CONTAINER NO.: TCKU3893778" at bounding box center [759, 182] width 277 height 47
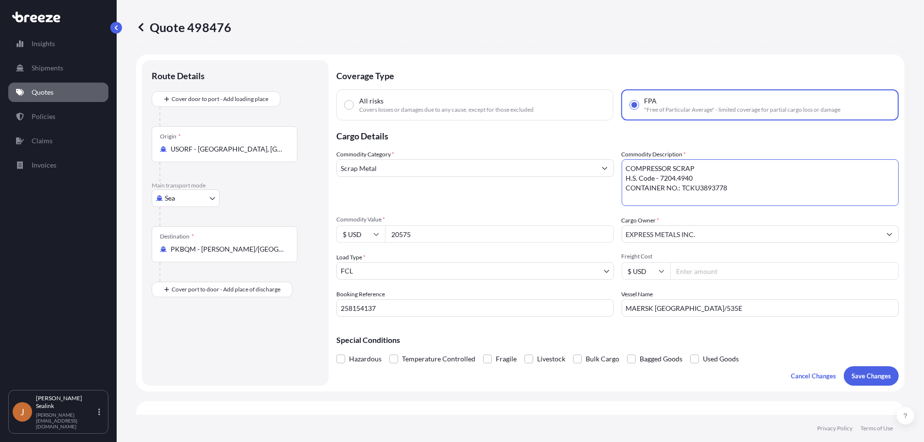
click at [698, 188] on textarea "MOTOR SCRAP H.S. Code - 7204.4990 CONTAINER NO.: TCKU3893778" at bounding box center [759, 182] width 277 height 47
paste textarea "MRKU7757263"
type textarea "COMPRESSOR SCRAP H.S. Code - 7204.4940 CONTAINER NO.: MRKU7757263"
drag, startPoint x: 399, startPoint y: 234, endPoint x: 465, endPoint y: 241, distance: 66.4
click at [465, 241] on input "20575" at bounding box center [499, 233] width 229 height 17
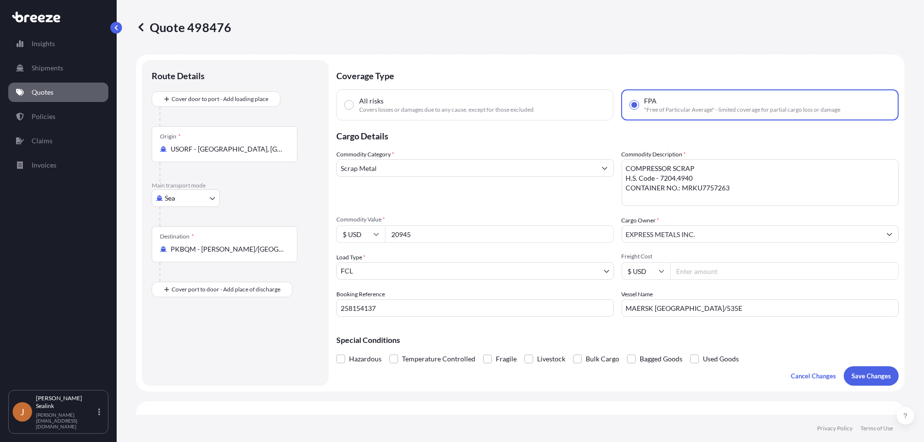
type input "20945"
click at [610, 192] on div "Commodity Category * Scrap Metal Commodity Description * MOTOR SCRAP H.S. Code …" at bounding box center [617, 233] width 562 height 167
click at [620, 327] on div "Special Conditions Hazardous Temperature Controlled Fragile Livestock Bulk Carg…" at bounding box center [617, 346] width 562 height 42
click at [460, 192] on div "Commodity Category * Scrap Metal" at bounding box center [474, 178] width 277 height 56
click at [661, 166] on textarea "MOTOR SCRAP H.S. Code - 7204.4990 CONTAINER NO.: TCKU3893778" at bounding box center [759, 182] width 277 height 47
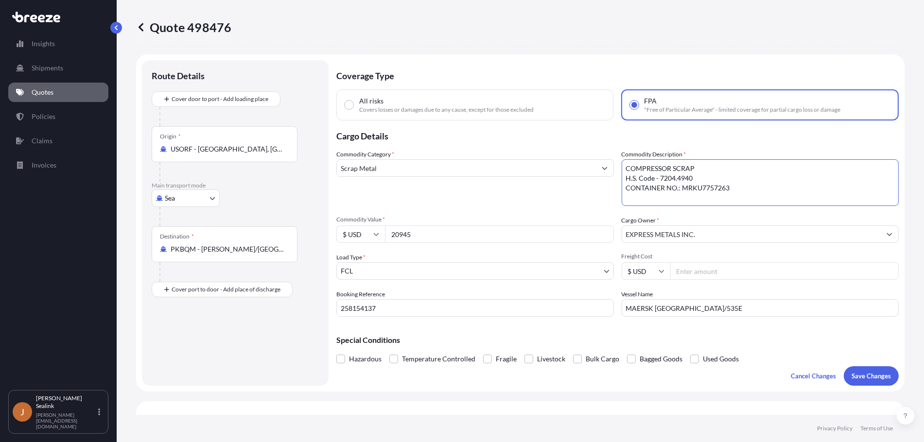
drag, startPoint x: 699, startPoint y: 167, endPoint x: 607, endPoint y: 170, distance: 91.9
click at [607, 170] on div "Commodity Category * Scrap Metal Commodity Description * MOTOR SCRAP H.S. Code …" at bounding box center [617, 233] width 562 height 167
paste textarea "MOT"
click at [688, 190] on textarea "MOTOR SCRAP H.S. Code - 7204.4990 CONTAINER NO.: TCKU3893778" at bounding box center [759, 182] width 277 height 47
drag, startPoint x: 656, startPoint y: 177, endPoint x: 688, endPoint y: 175, distance: 31.6
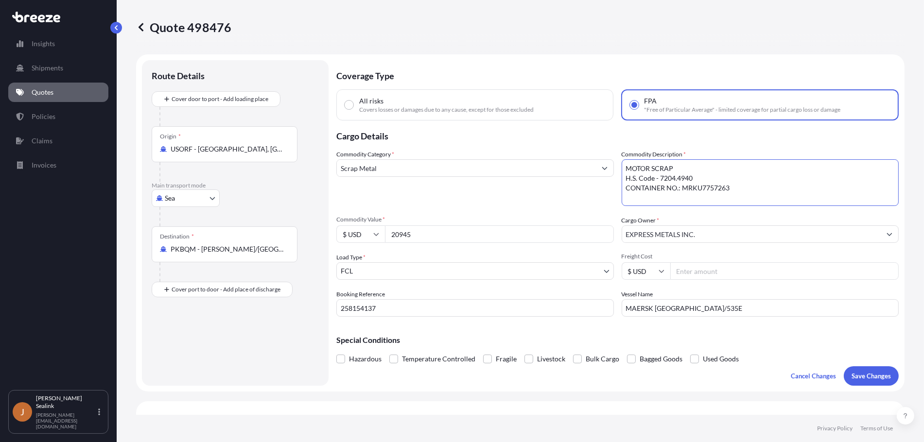
click at [688, 175] on textarea "MOTOR SCRAP H.S. Code - 7204.4990 CONTAINER NO.: TCKU3893778" at bounding box center [759, 182] width 277 height 47
paste textarea "9"
click at [694, 188] on textarea "MOTOR SCRAP H.S. Code - 7204.4990 CONTAINER NO.: TCKU3893778" at bounding box center [759, 182] width 277 height 47
paste textarea "TCKU3893778"
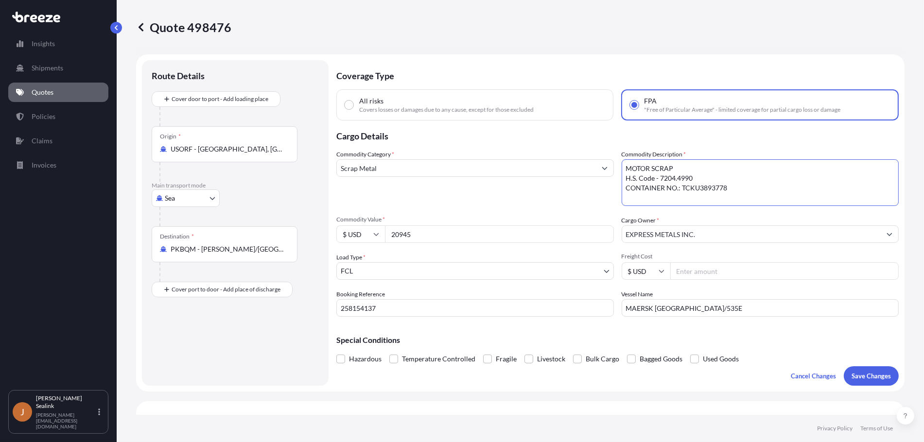
type textarea "MOTOR SCRAP H.S. Code - 7204.4990 CONTAINER NO.: TCKU3893778"
click at [398, 233] on input "20945" at bounding box center [499, 233] width 229 height 17
drag, startPoint x: 400, startPoint y: 233, endPoint x: 425, endPoint y: 233, distance: 25.3
click at [425, 233] on input "20945" at bounding box center [499, 233] width 229 height 17
type input "20575"
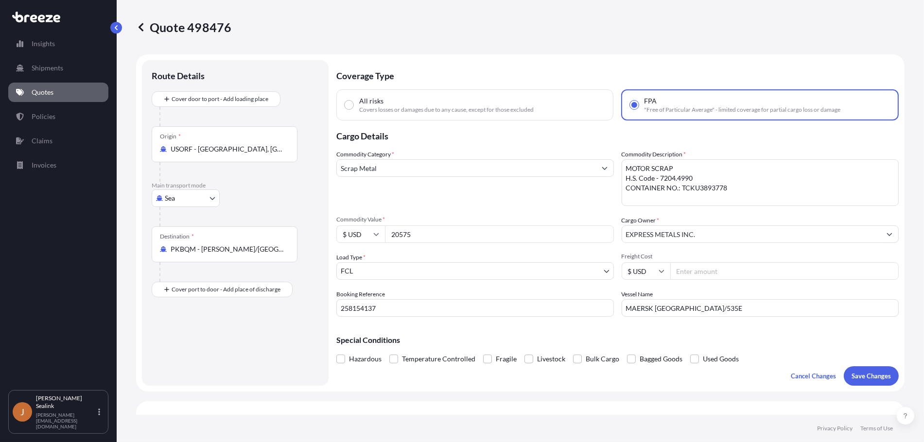
click at [551, 191] on div "Commodity Category * Scrap Metal" at bounding box center [474, 178] width 277 height 56
click at [425, 197] on div "Commodity Category * Scrap Metal" at bounding box center [474, 178] width 277 height 56
click at [865, 375] on p "Save Changes" at bounding box center [870, 376] width 39 height 10
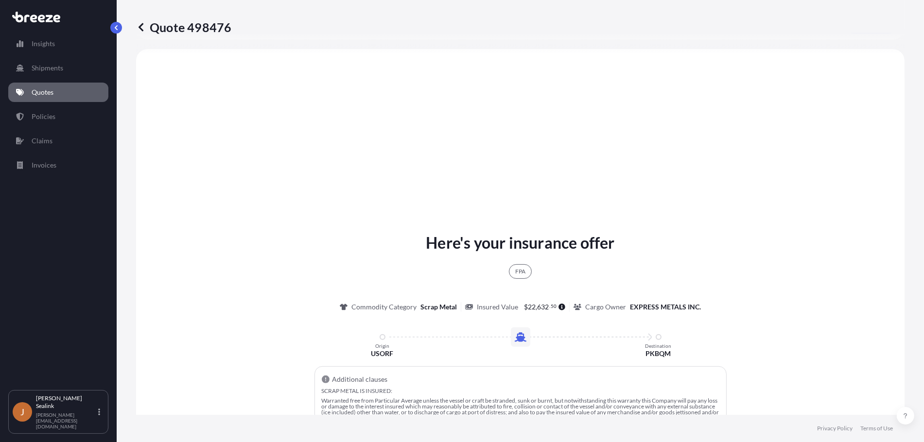
select select "Sea"
select select "2"
click at [48, 89] on p "Quotes" at bounding box center [43, 92] width 22 height 10
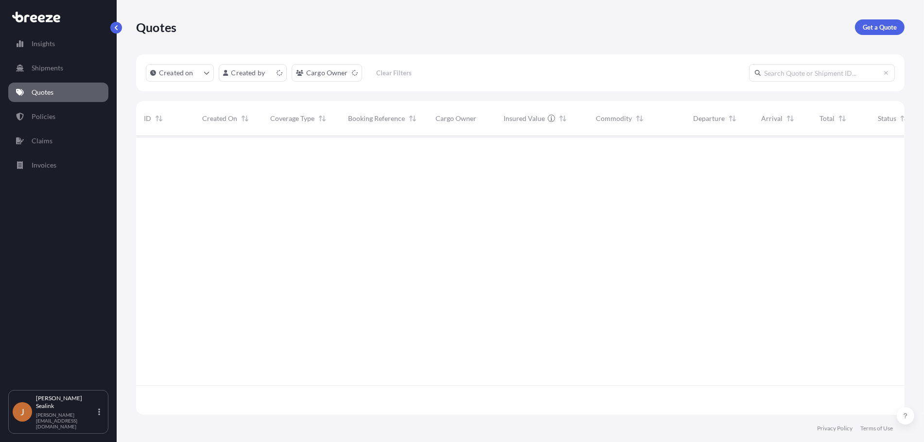
scroll to position [276, 760]
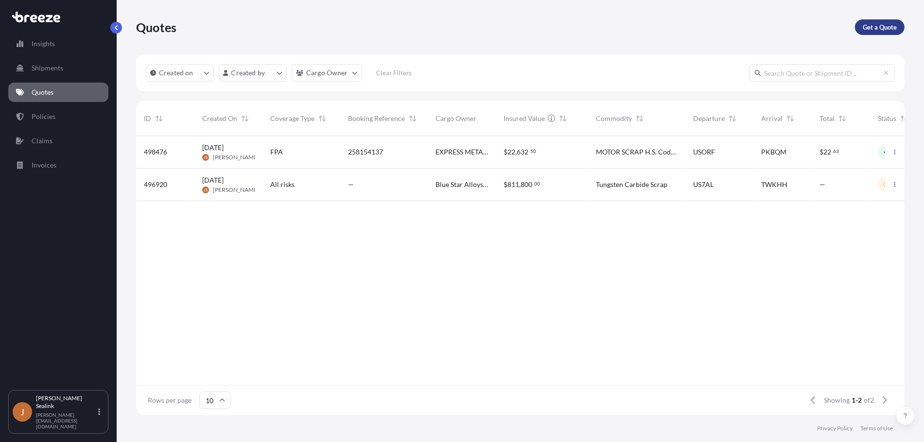
click at [880, 29] on p "Get a Quote" at bounding box center [879, 27] width 34 height 10
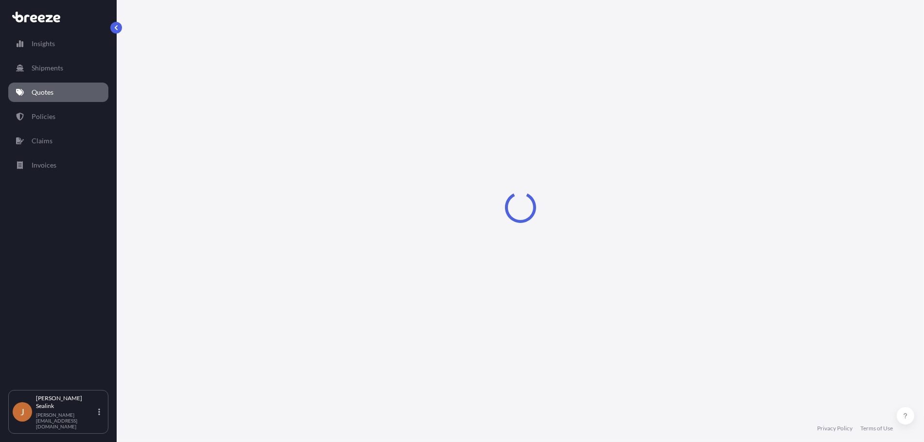
select select "Sea"
select select "1"
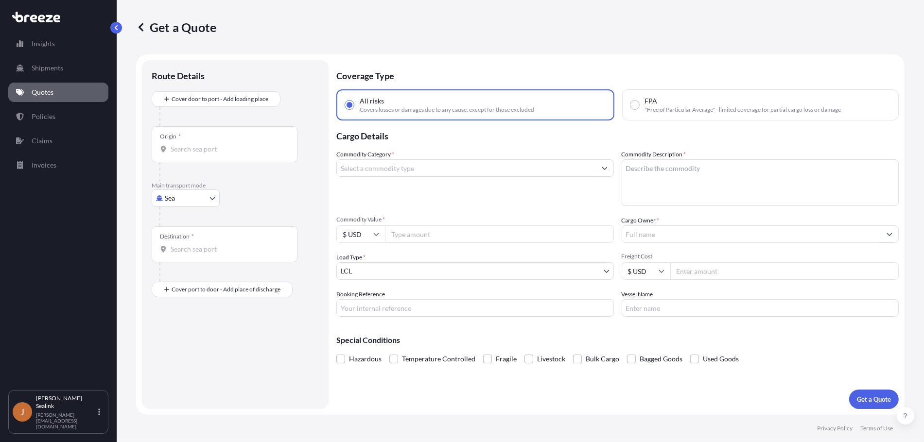
click at [207, 143] on div "Origin *" at bounding box center [225, 144] width 146 height 36
click at [207, 144] on input "Origin *" at bounding box center [228, 149] width 115 height 10
click at [217, 149] on input "Origin * Please select an origin" at bounding box center [228, 149] width 115 height 10
paste input "[GEOGRAPHIC_DATA],"
type input "USORF - [GEOGRAPHIC_DATA], [GEOGRAPHIC_DATA]"
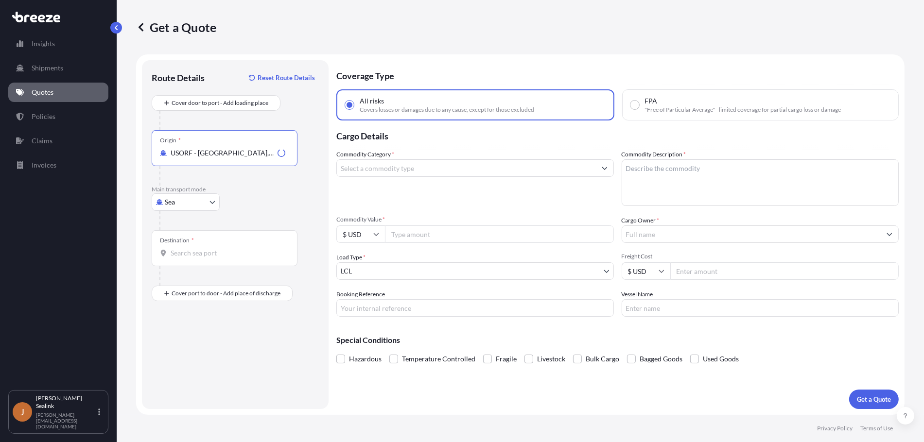
click at [191, 248] on input "Destination *" at bounding box center [228, 253] width 115 height 10
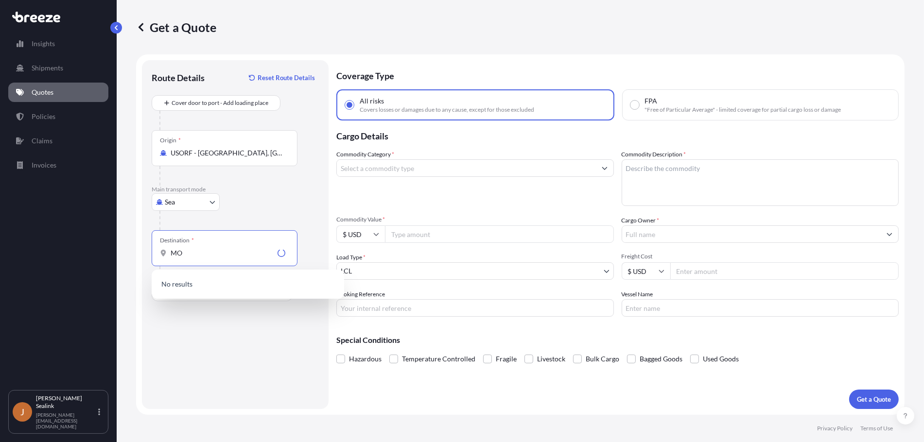
type input "M"
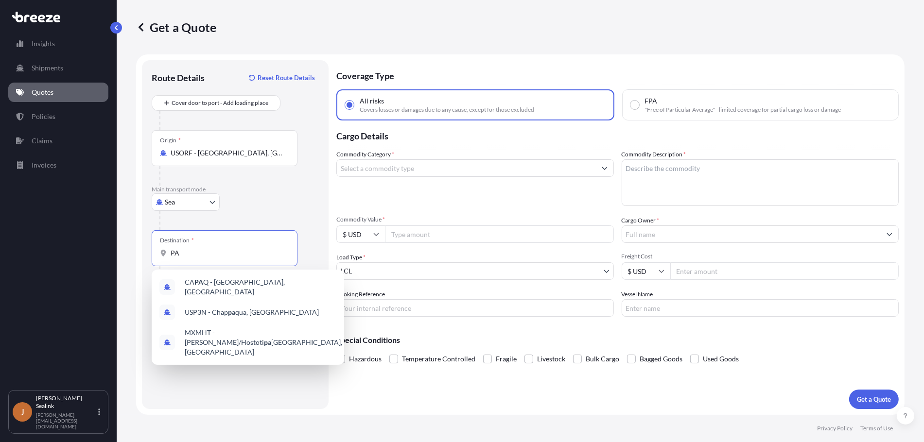
type input "P"
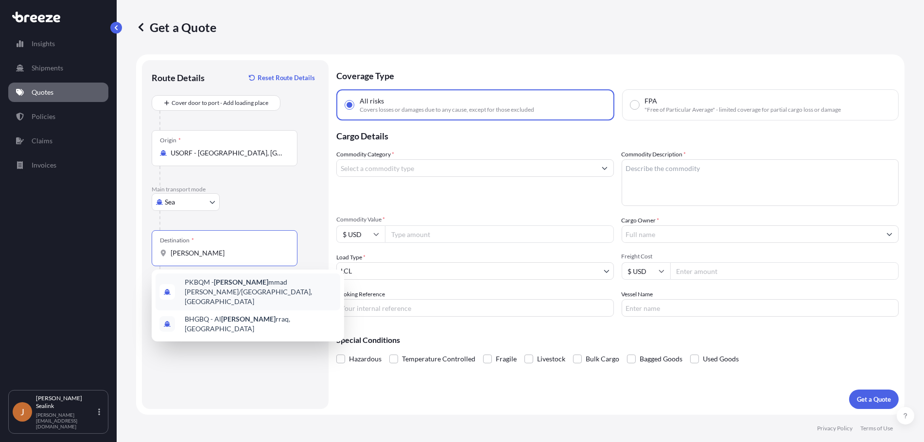
click at [233, 288] on span "PKBQM - [PERSON_NAME] mmad Bin Qasim/[GEOGRAPHIC_DATA], [GEOGRAPHIC_DATA]" at bounding box center [261, 291] width 152 height 29
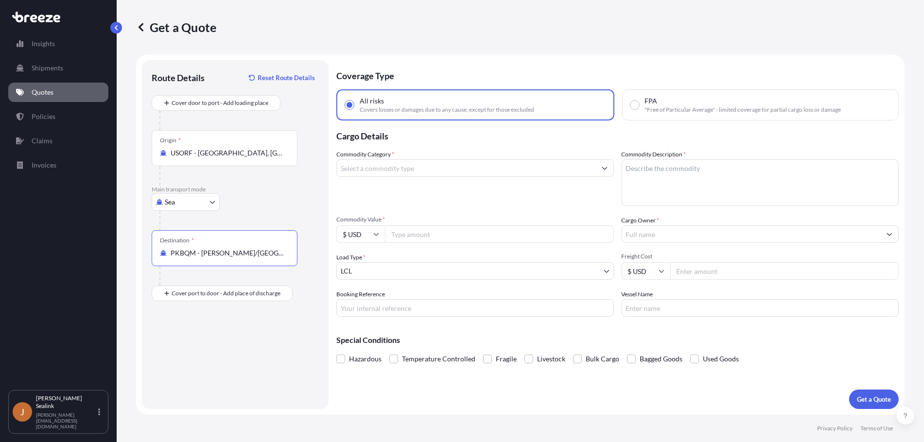
type input "PKBQM - [PERSON_NAME]/[GEOGRAPHIC_DATA], [GEOGRAPHIC_DATA]"
click at [390, 166] on input "Commodity Category *" at bounding box center [466, 167] width 259 height 17
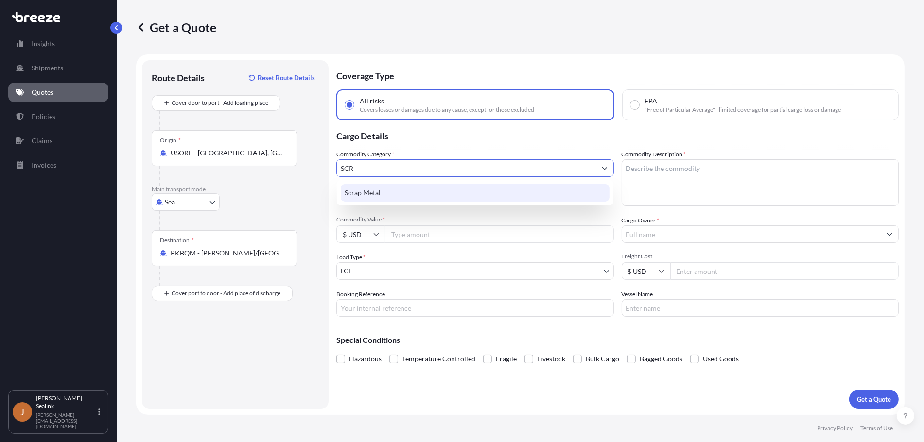
click at [375, 190] on div "Scrap Metal" at bounding box center [475, 192] width 269 height 17
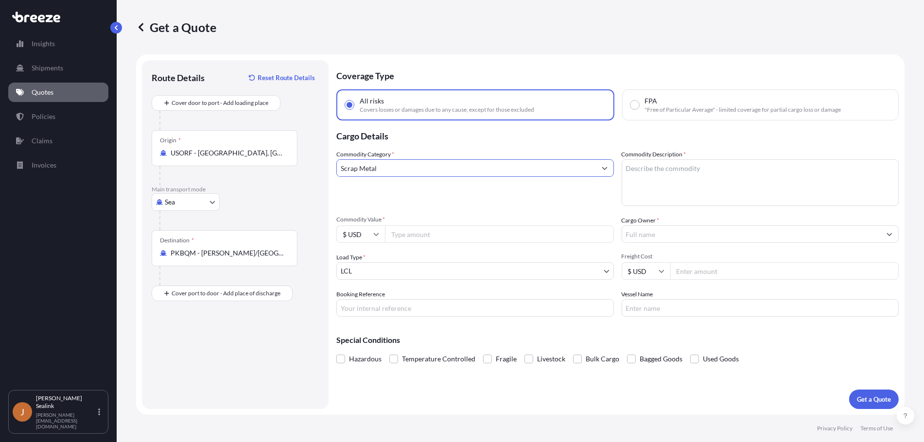
type input "Scrap Metal"
click at [681, 173] on textarea "Commodity Description *" at bounding box center [759, 182] width 277 height 47
paste textarea "COMPRESSOR SCRAP"
click at [702, 190] on textarea "COMPRESSOR SCRAP" at bounding box center [759, 182] width 277 height 47
paste textarea "H.S. Code - 7204.4940"
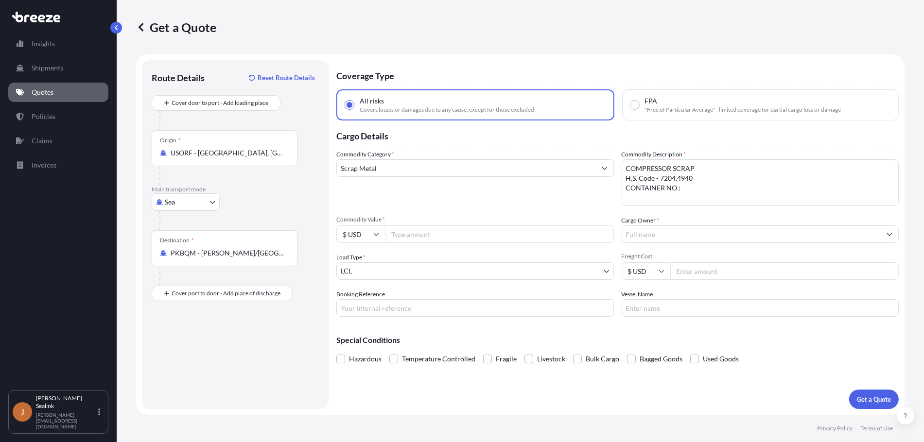
click at [690, 190] on textarea "COMPRESSOR SCRAP H.S. Code - 7204.4940 CONTAINER NO.:" at bounding box center [759, 182] width 277 height 47
paste textarea "MRKU7757263"
type textarea "COMPRESSOR SCRAP H.S. Code - 7204.4940 CONTAINER NO.: MRKU7757263"
click at [459, 235] on input "Commodity Value *" at bounding box center [499, 233] width 229 height 17
type input "20945"
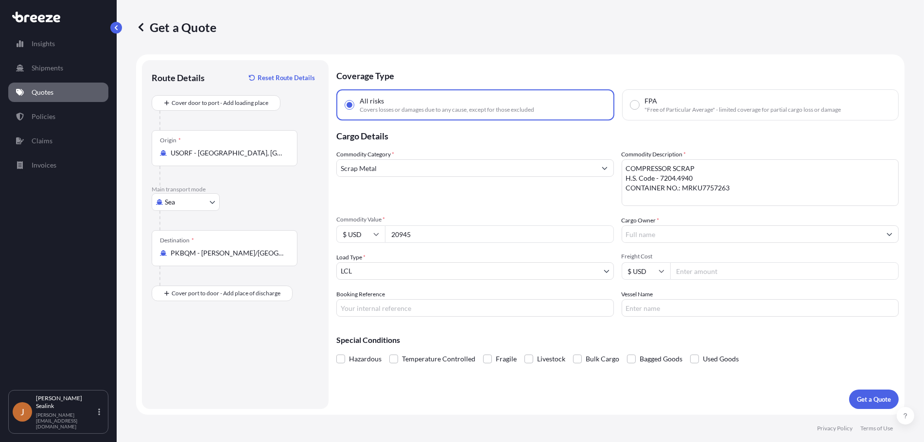
click at [506, 213] on div "Commodity Category * Scrap Metal Commodity Description * COMPRESSOR SCRAP H.S. …" at bounding box center [617, 233] width 562 height 167
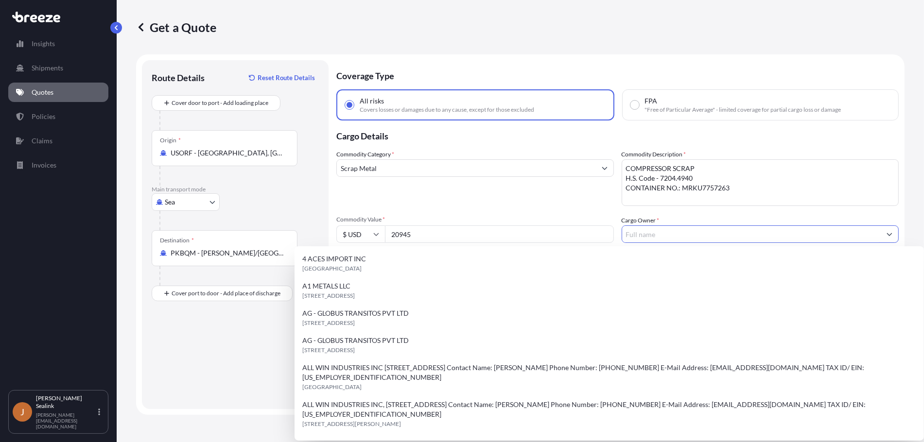
click at [652, 234] on input "Cargo Owner *" at bounding box center [751, 233] width 259 height 17
click at [809, 232] on input "Cargo Owner *" at bounding box center [751, 233] width 259 height 17
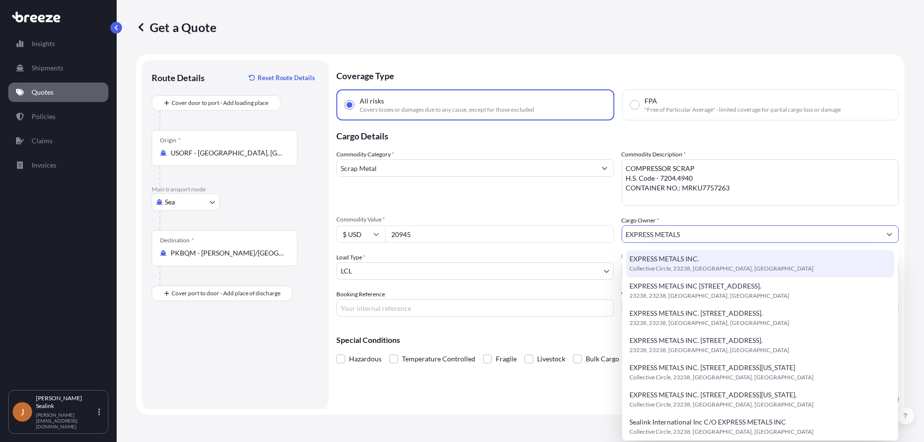
click at [680, 264] on span "Collective Circle, 23238, [GEOGRAPHIC_DATA], [GEOGRAPHIC_DATA]" at bounding box center [722, 269] width 184 height 10
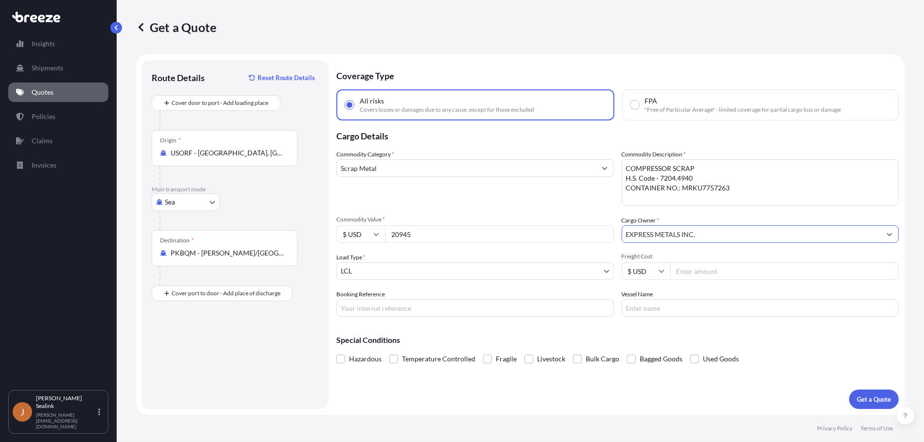
type input "EXPRESS METALS INC."
click at [601, 271] on body "Insights Shipments Quotes Policies Claims Invoices J [PERSON_NAME] [PERSON_NAME…" at bounding box center [462, 221] width 924 height 442
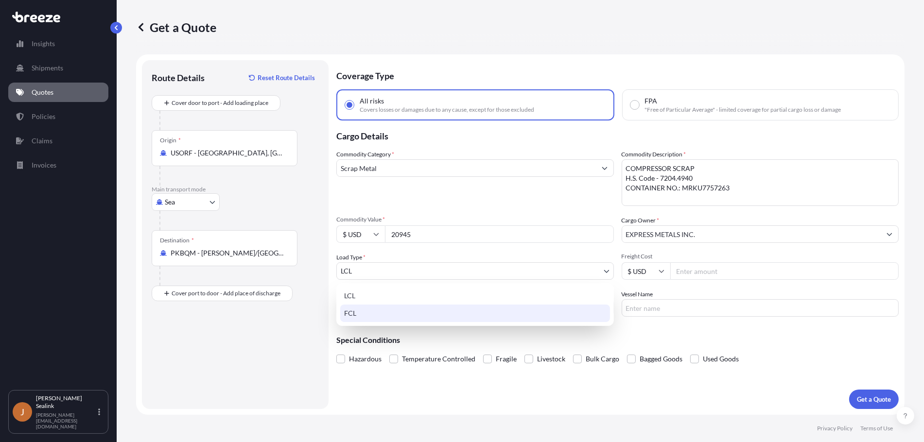
click at [351, 312] on div "FCL" at bounding box center [475, 313] width 270 height 17
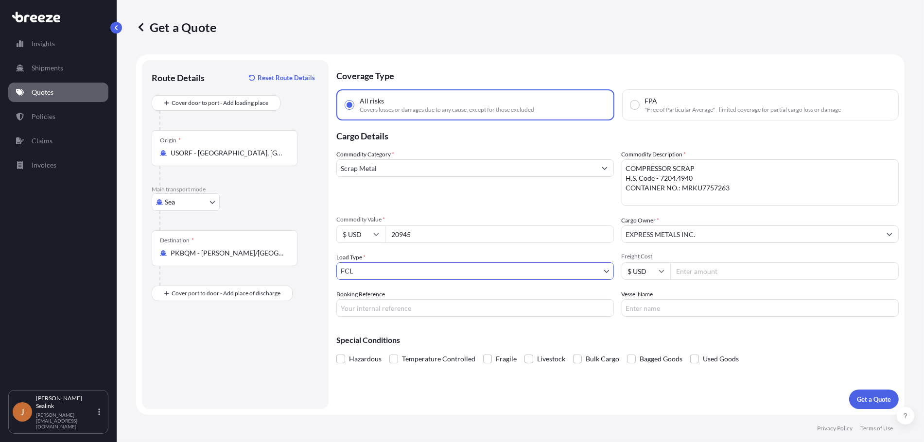
click at [638, 103] on input "FPA "Free of Particular Average" - limited coverage for partial cargo loss or d…" at bounding box center [634, 105] width 9 height 9
radio input "true"
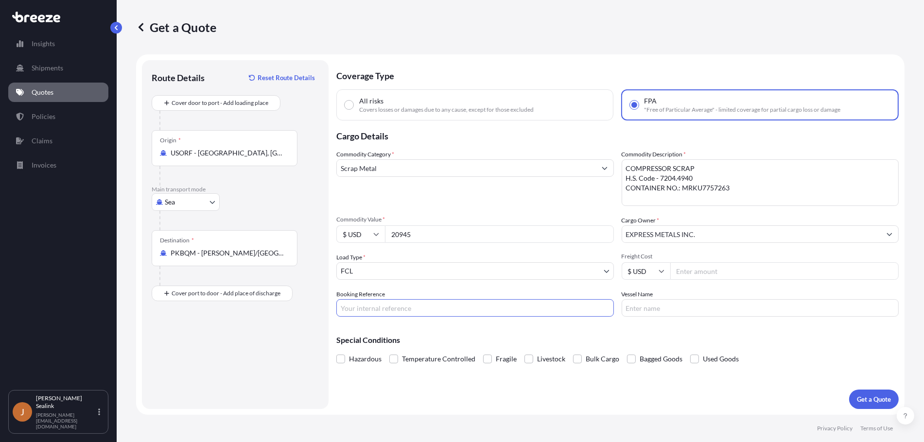
click at [446, 311] on input "Booking Reference" at bounding box center [474, 307] width 277 height 17
click at [360, 305] on input "Booking Reference" at bounding box center [474, 307] width 277 height 17
paste input "258154137"
type input "258154137"
click at [659, 307] on input "Vessel Name" at bounding box center [759, 307] width 277 height 17
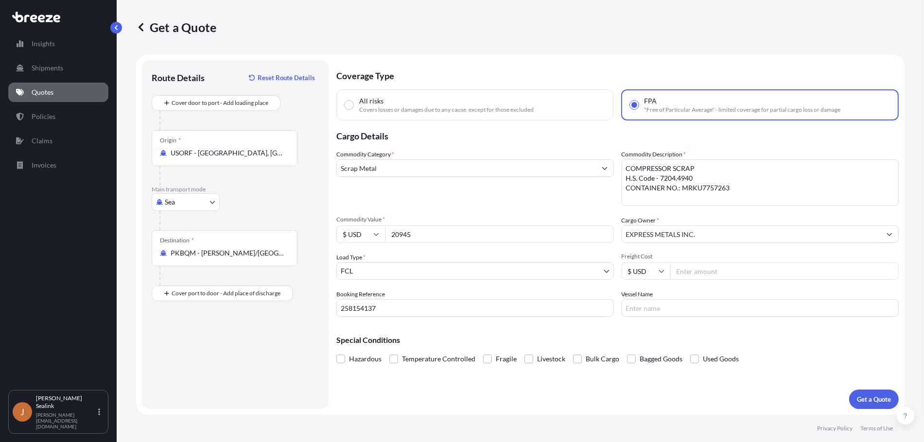
click at [673, 310] on input "Vessel Name" at bounding box center [759, 307] width 277 height 17
type input "MAERSK [GEOGRAPHIC_DATA]/535E"
click at [869, 396] on p "Get a Quote" at bounding box center [874, 400] width 34 height 10
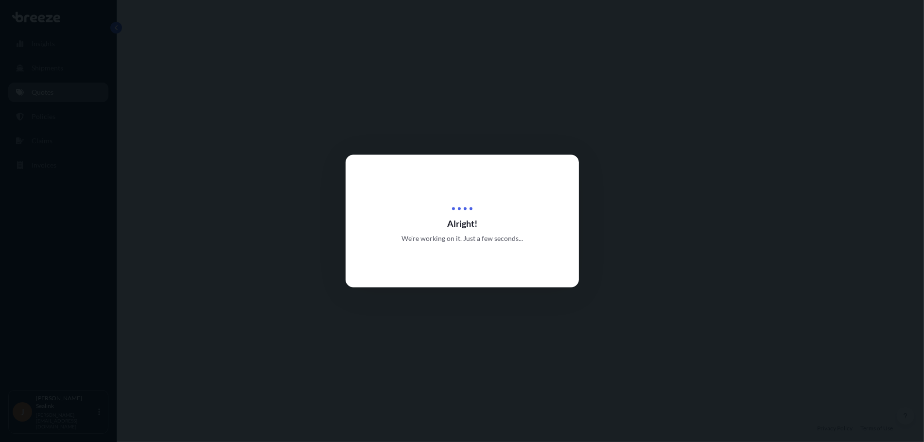
select select "Sea"
select select "2"
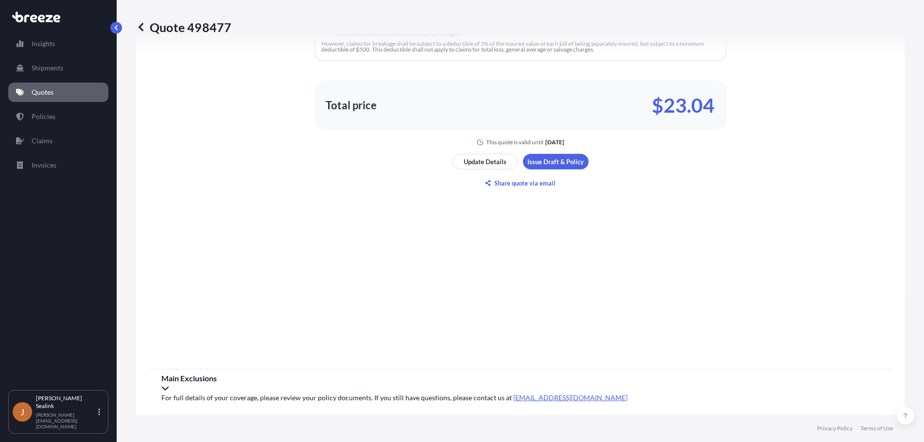
scroll to position [671, 0]
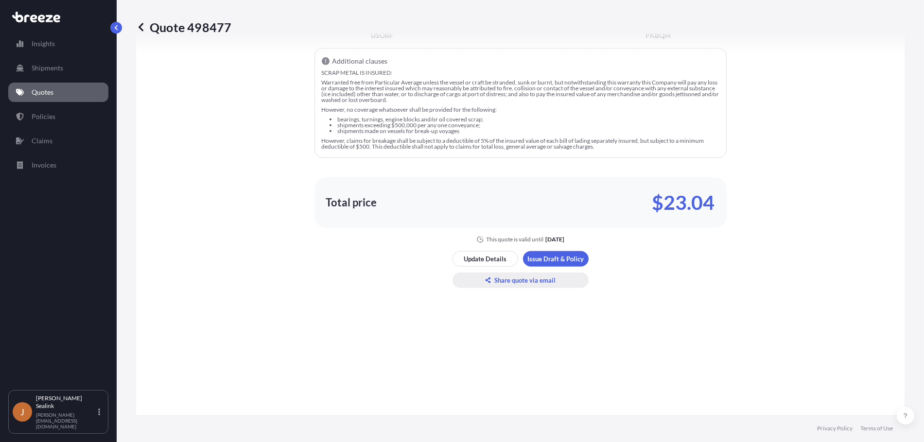
click at [515, 284] on p "Share quote via email" at bounding box center [525, 280] width 61 height 10
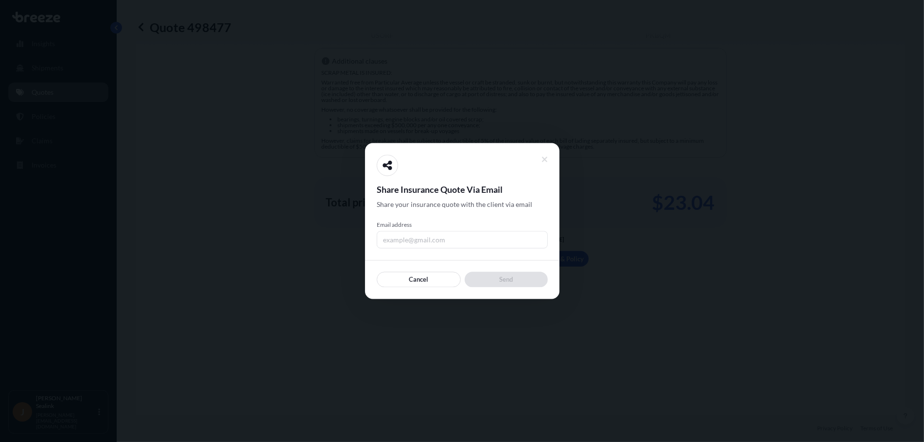
click at [447, 242] on input "Email address" at bounding box center [462, 239] width 171 height 17
type input "[EMAIL_ADDRESS][PERSON_NAME][DOMAIN_NAME]"
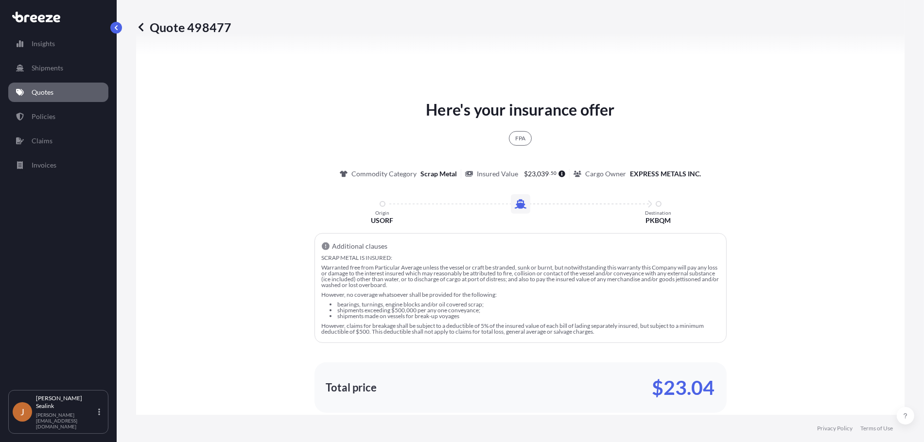
scroll to position [768, 0]
